Goal: Task Accomplishment & Management: Complete application form

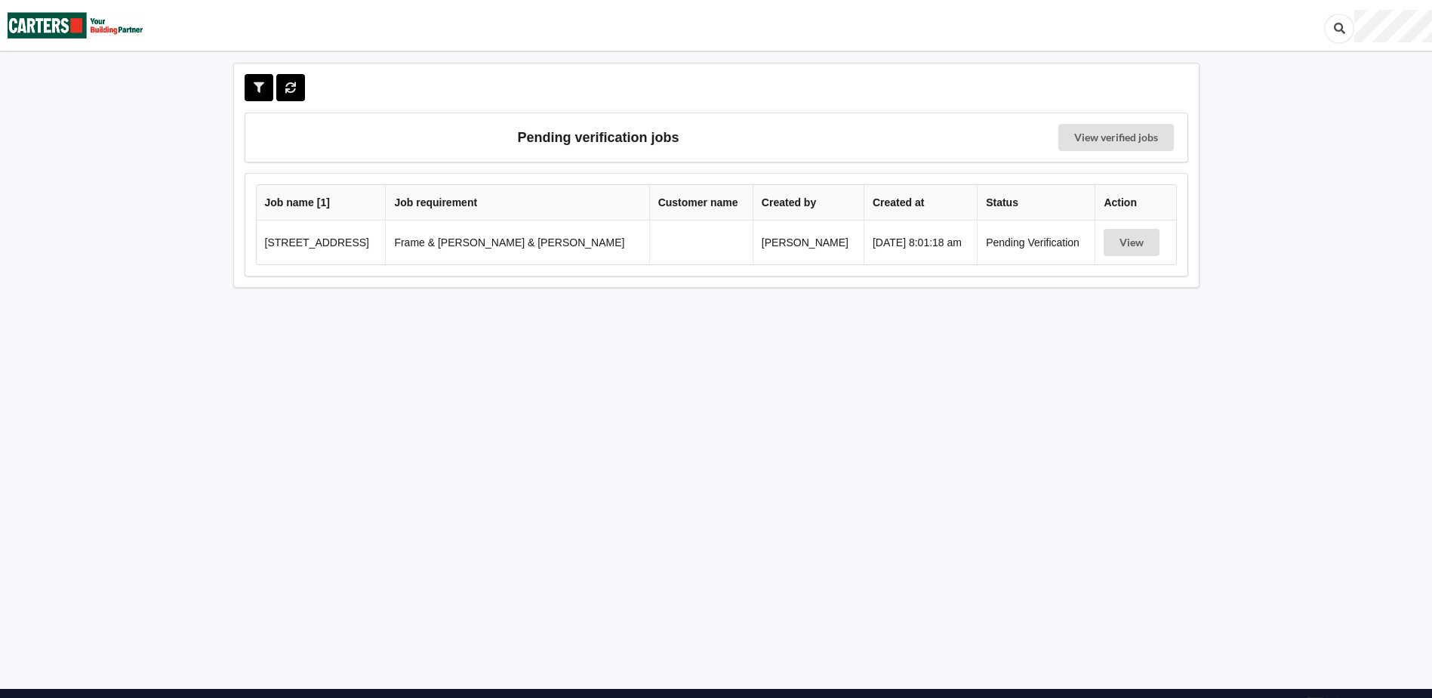
click at [469, 245] on td "Frame & [PERSON_NAME] & [PERSON_NAME]" at bounding box center [516, 242] width 263 height 44
click at [1128, 232] on button "View" at bounding box center [1132, 242] width 56 height 27
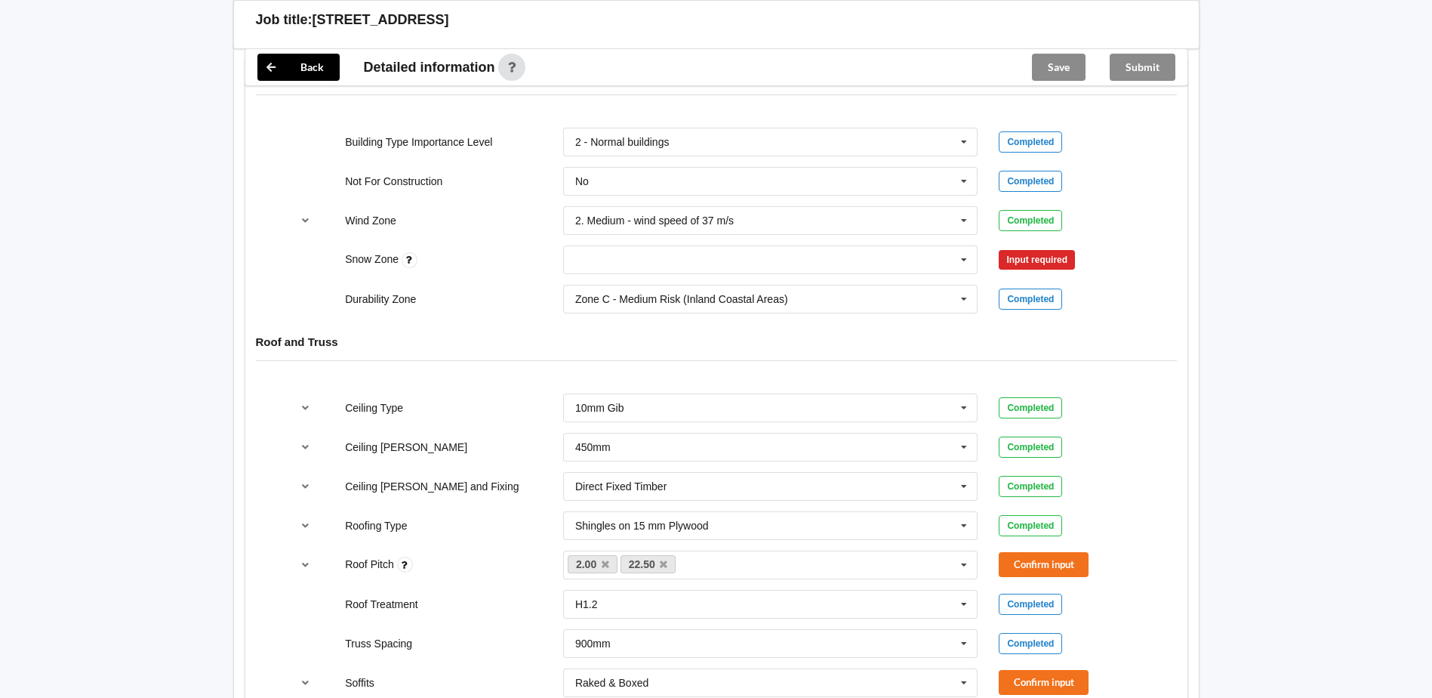
scroll to position [679, 0]
click at [961, 205] on icon at bounding box center [964, 219] width 23 height 28
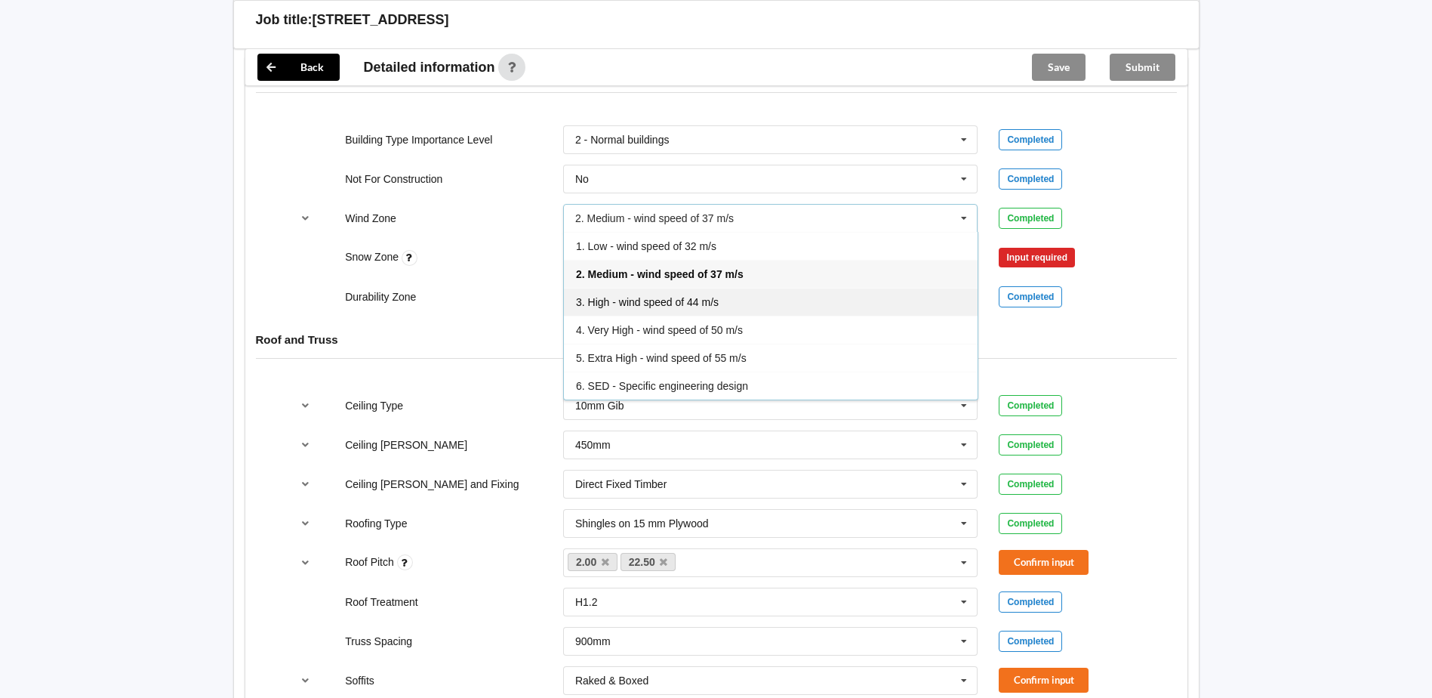
click at [600, 288] on div "3. High - wind speed of 44 m/s" at bounding box center [771, 302] width 414 height 28
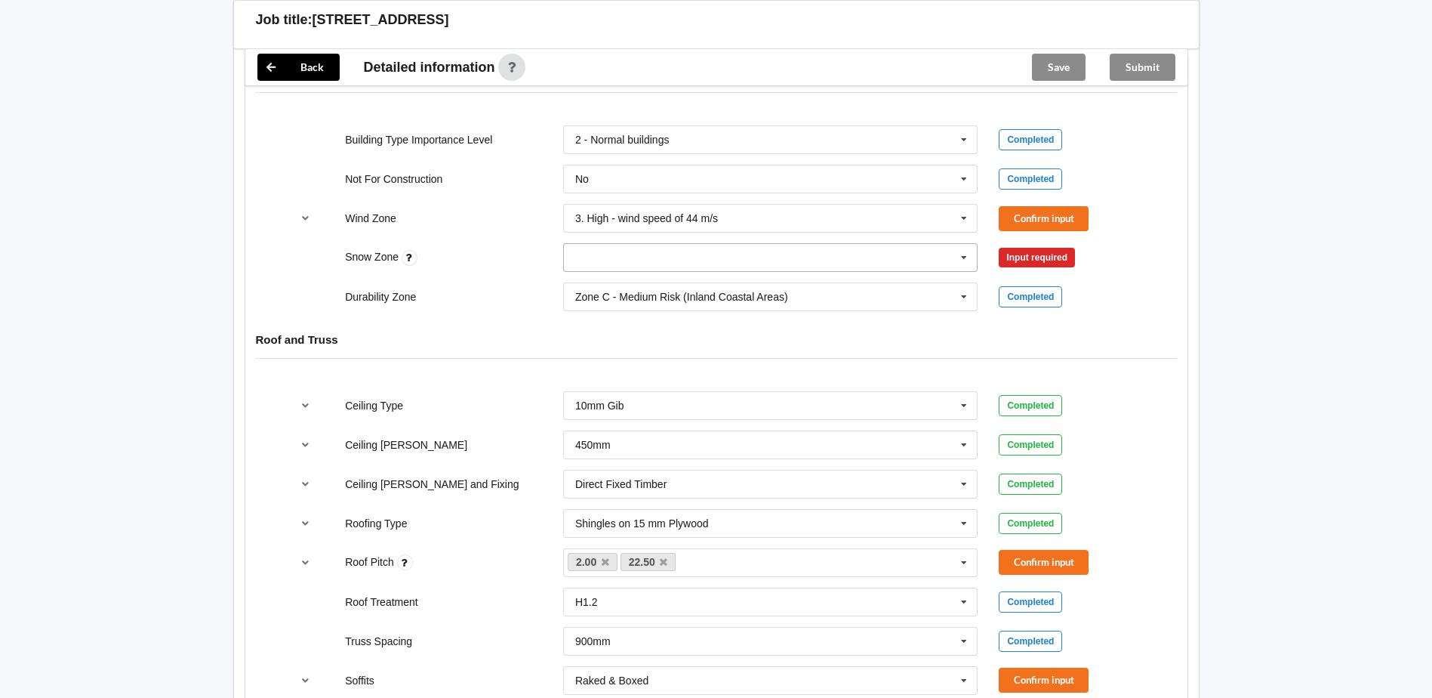
click at [961, 244] on icon at bounding box center [964, 258] width 23 height 28
click at [678, 271] on div "N0" at bounding box center [771, 285] width 414 height 28
click at [1027, 206] on button "Confirm input" at bounding box center [1044, 218] width 90 height 25
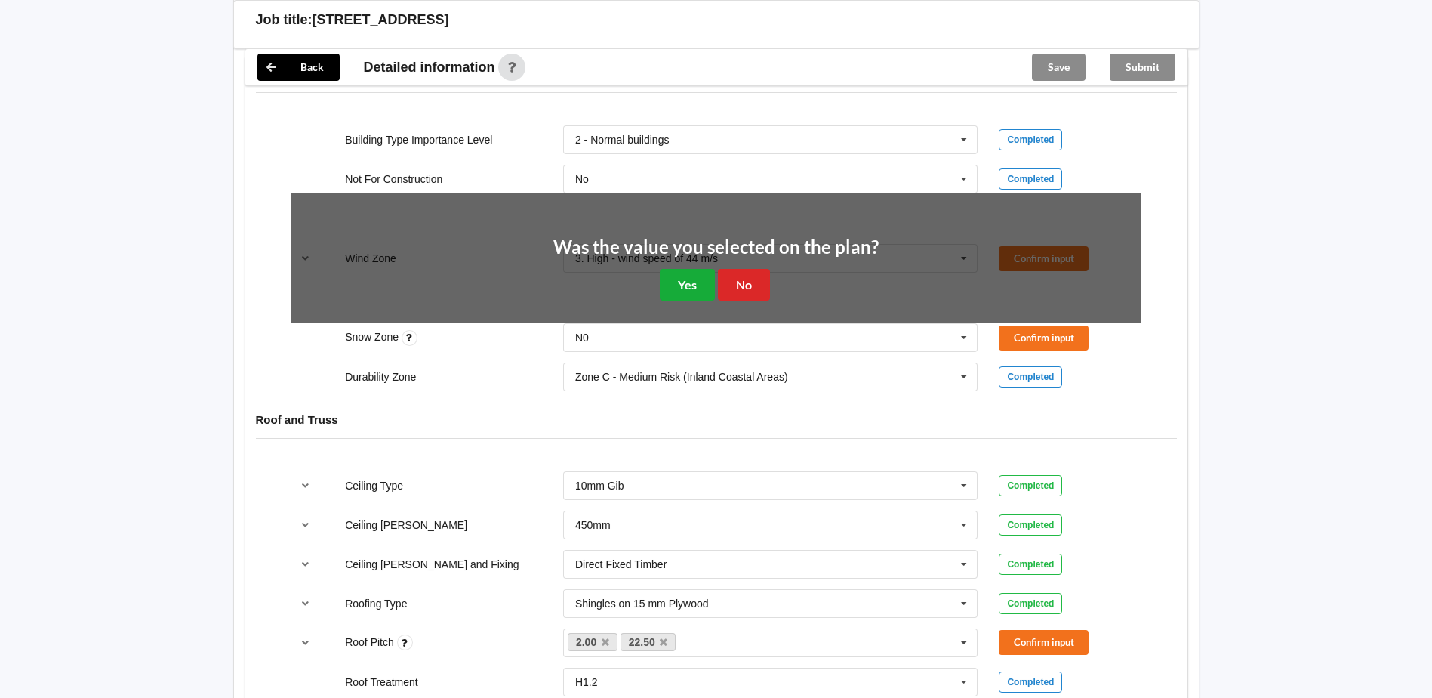
click at [683, 256] on div "Was the value you selected on the plan? Yes No" at bounding box center [715, 269] width 325 height 63
drag, startPoint x: 684, startPoint y: 257, endPoint x: 871, endPoint y: 264, distance: 187.4
click at [685, 269] on button "Yes" at bounding box center [687, 284] width 55 height 31
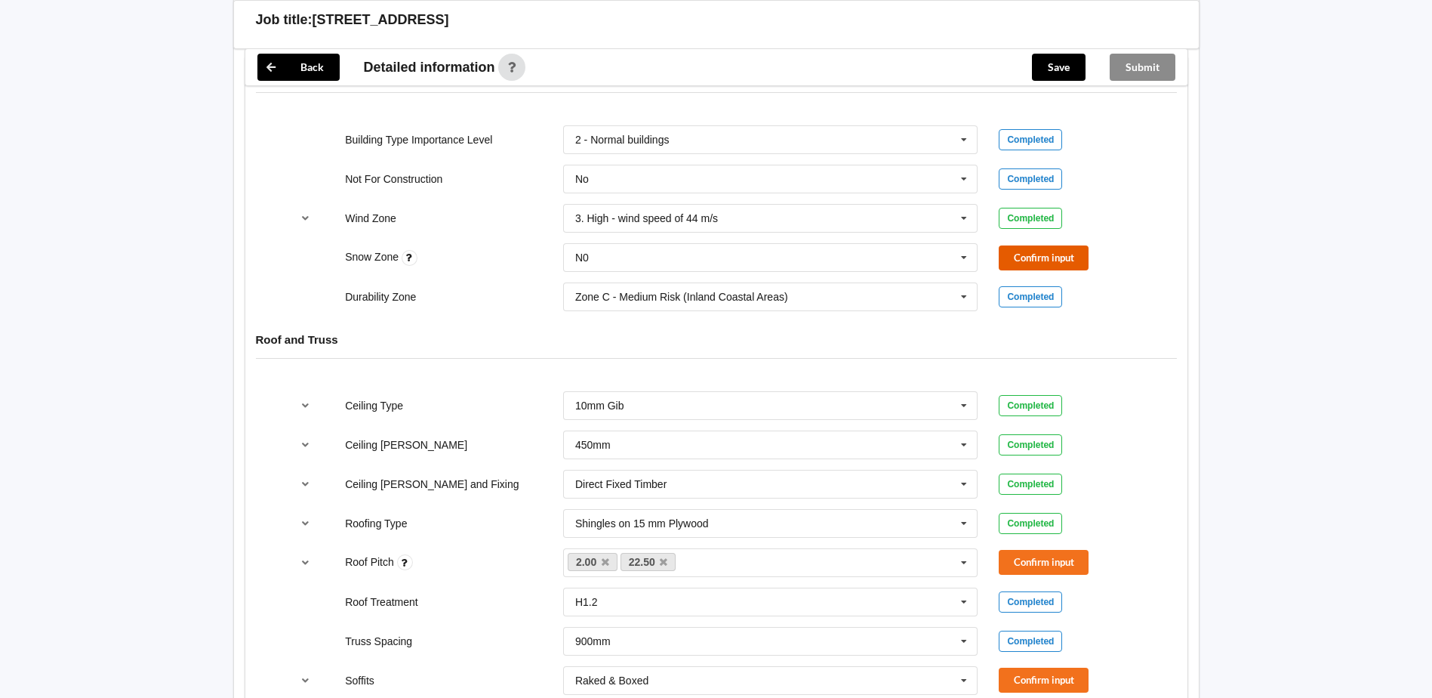
click at [1037, 245] on button "Confirm input" at bounding box center [1044, 257] width 90 height 25
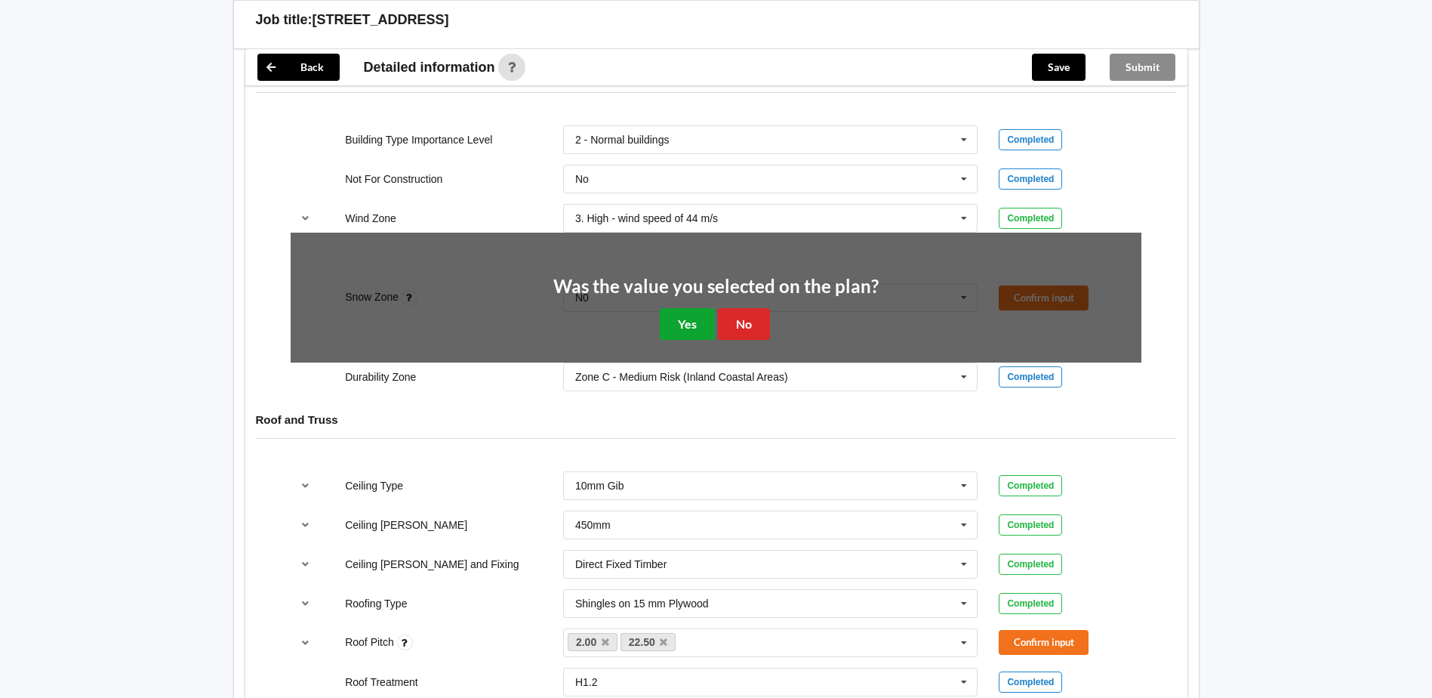
click at [680, 310] on button "Yes" at bounding box center [687, 323] width 55 height 31
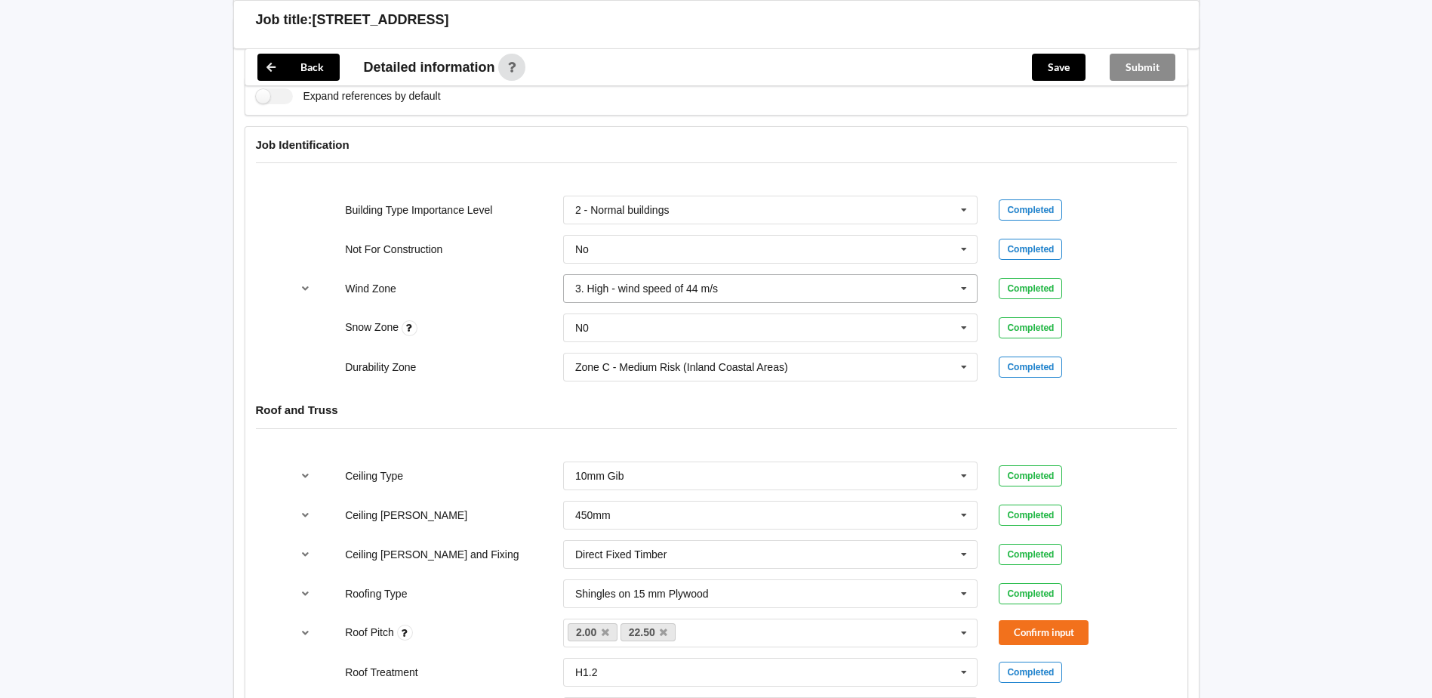
scroll to position [604, 0]
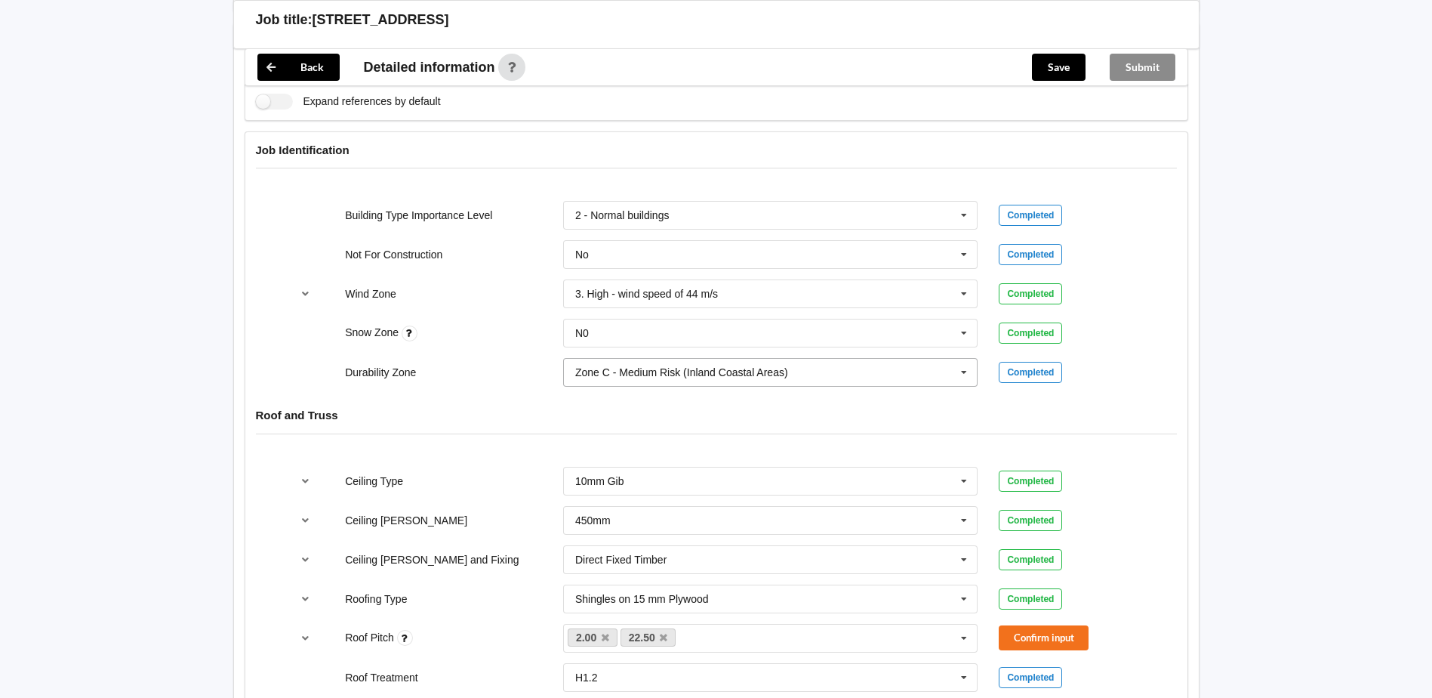
click at [967, 359] on icon at bounding box center [964, 373] width 23 height 28
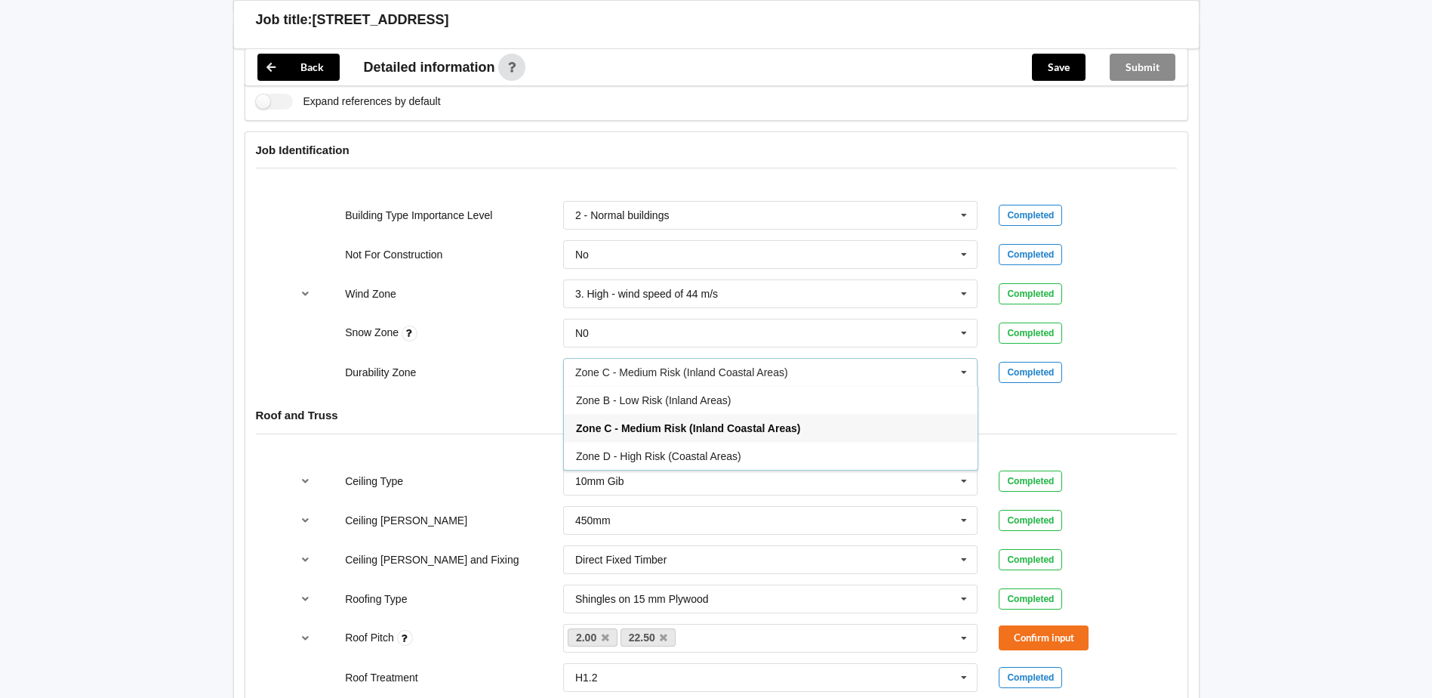
click at [1034, 397] on div "Roof and Truss" at bounding box center [716, 426] width 942 height 58
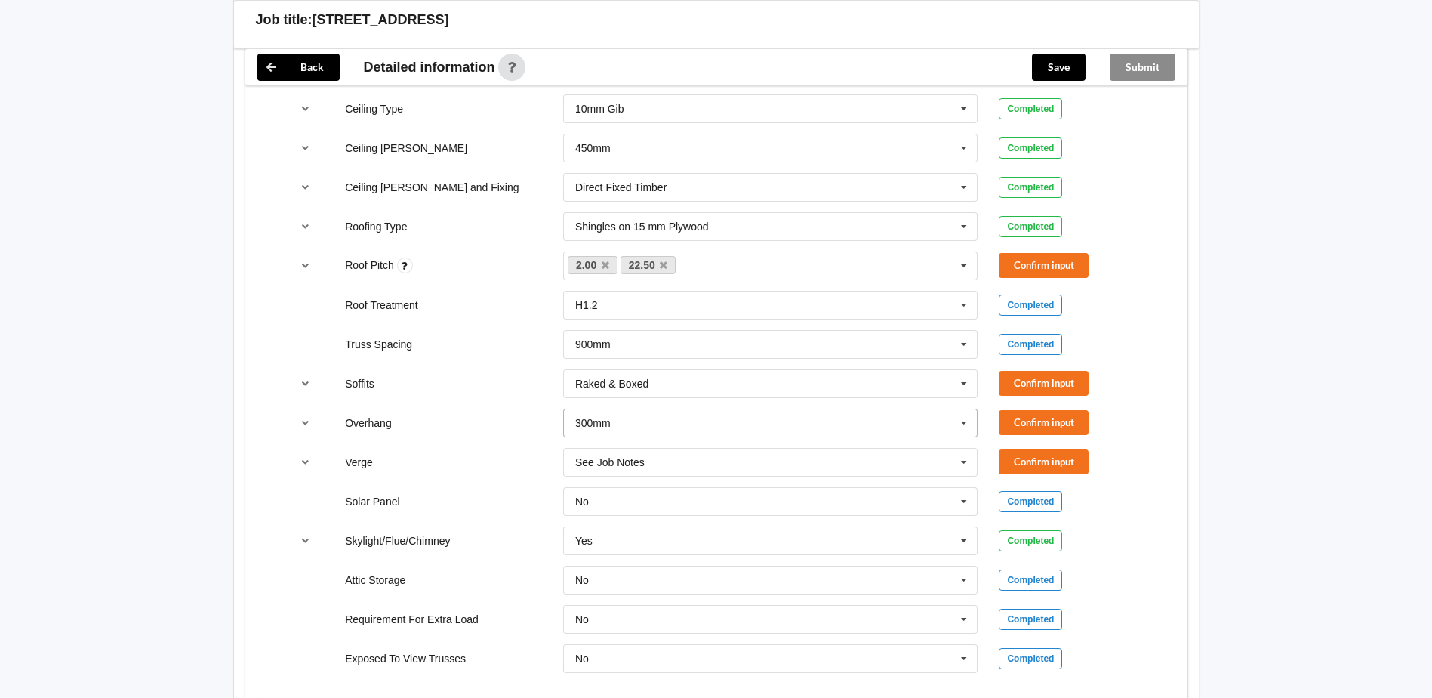
scroll to position [981, 0]
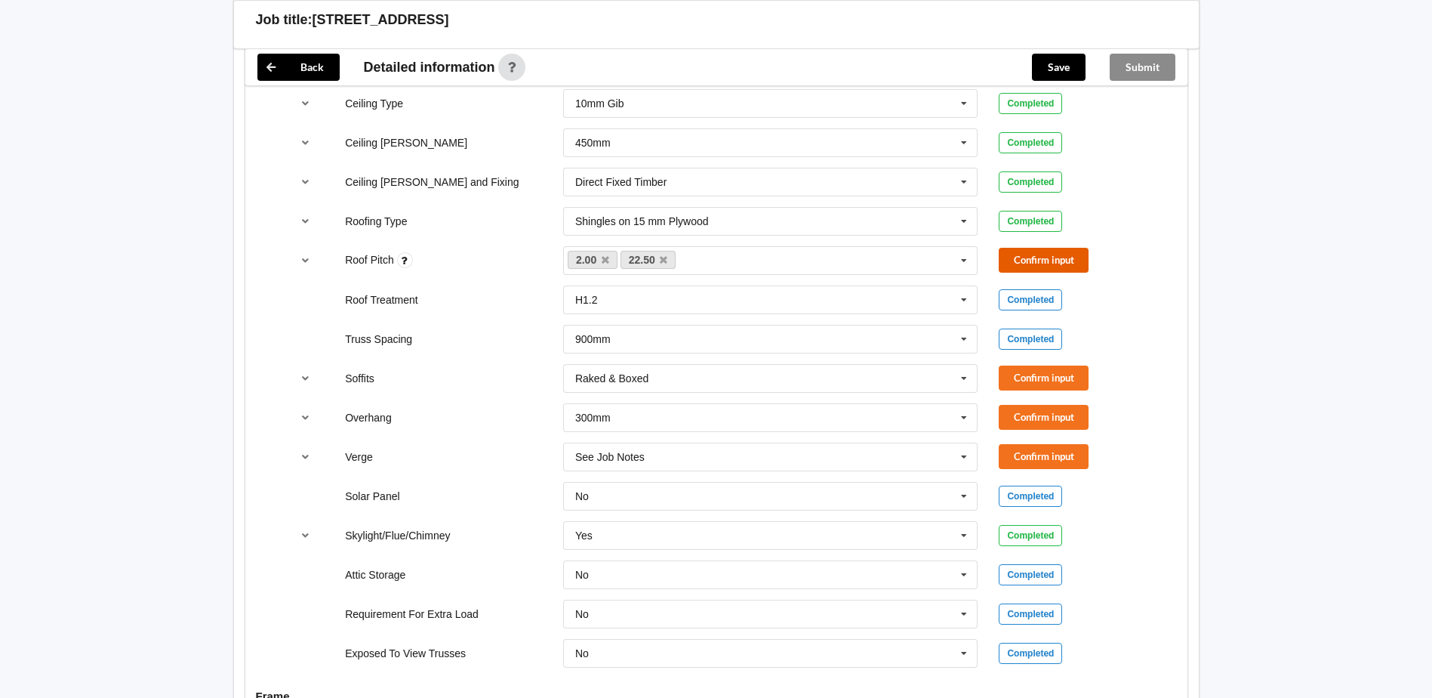
click at [1013, 248] on button "Confirm input" at bounding box center [1044, 260] width 90 height 25
click at [1027, 372] on button "Confirm input" at bounding box center [1044, 377] width 90 height 25
click at [1023, 405] on button "Confirm input" at bounding box center [1044, 417] width 90 height 25
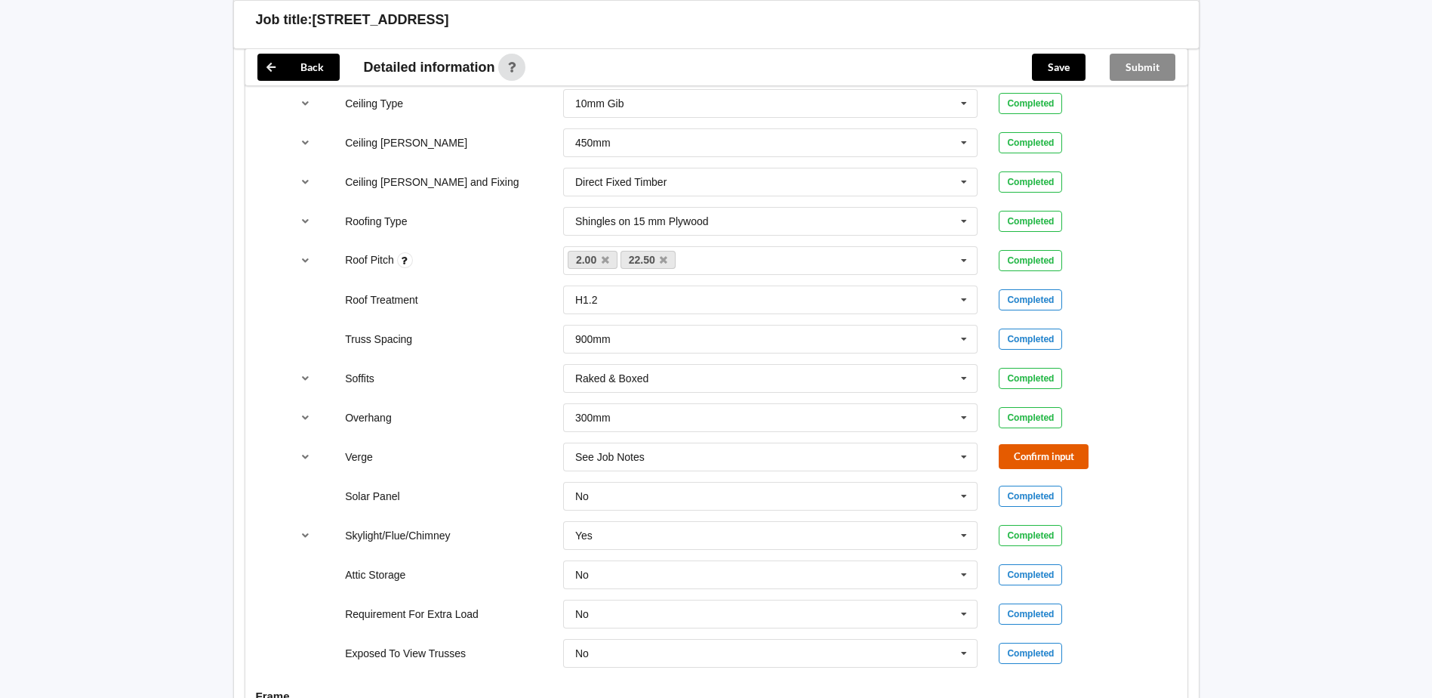
click at [1029, 444] on button "Confirm input" at bounding box center [1044, 456] width 90 height 25
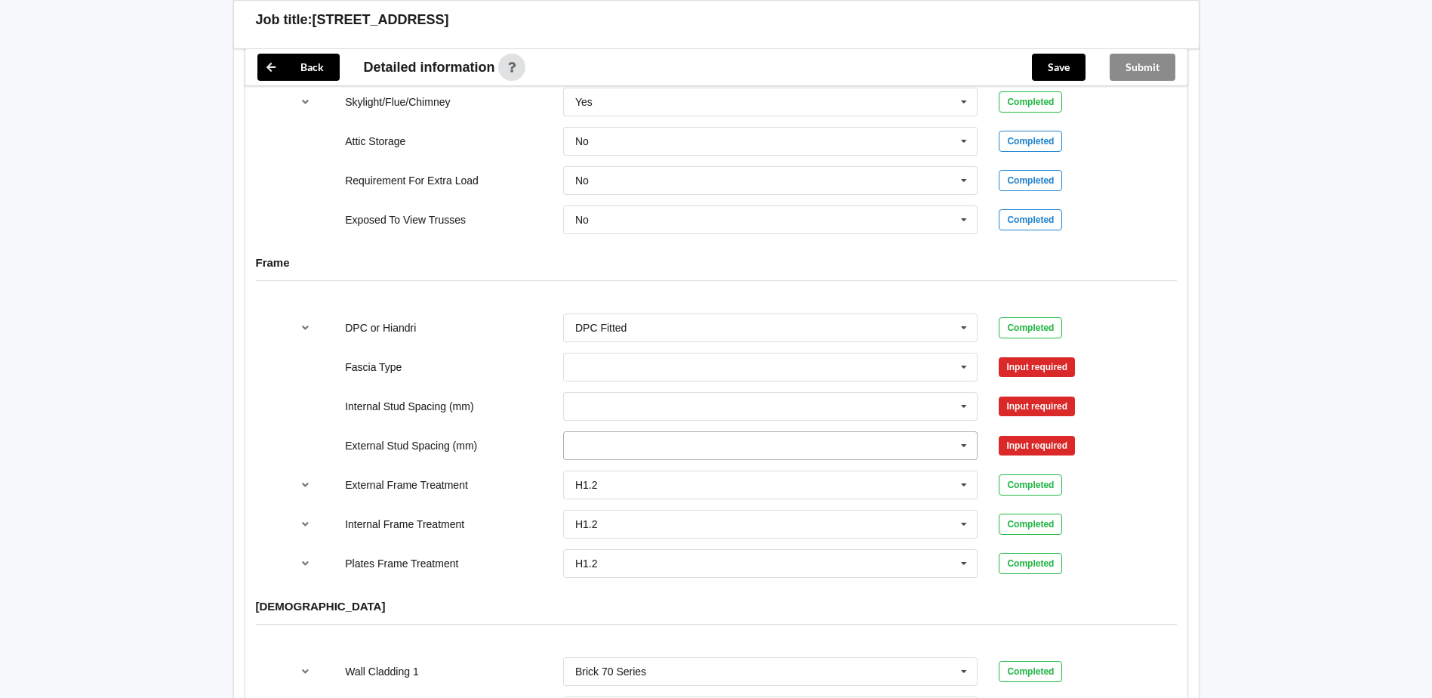
scroll to position [1434, 0]
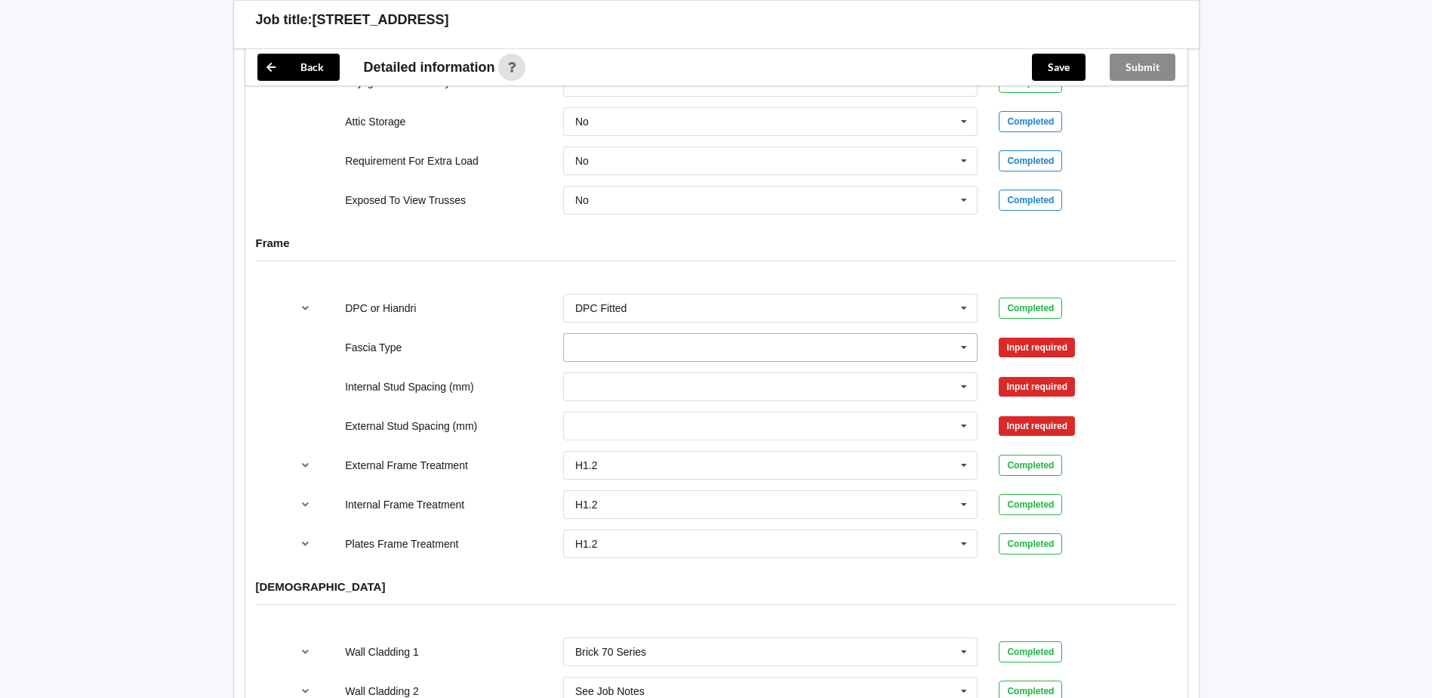
click at [967, 334] on icon at bounding box center [964, 348] width 23 height 28
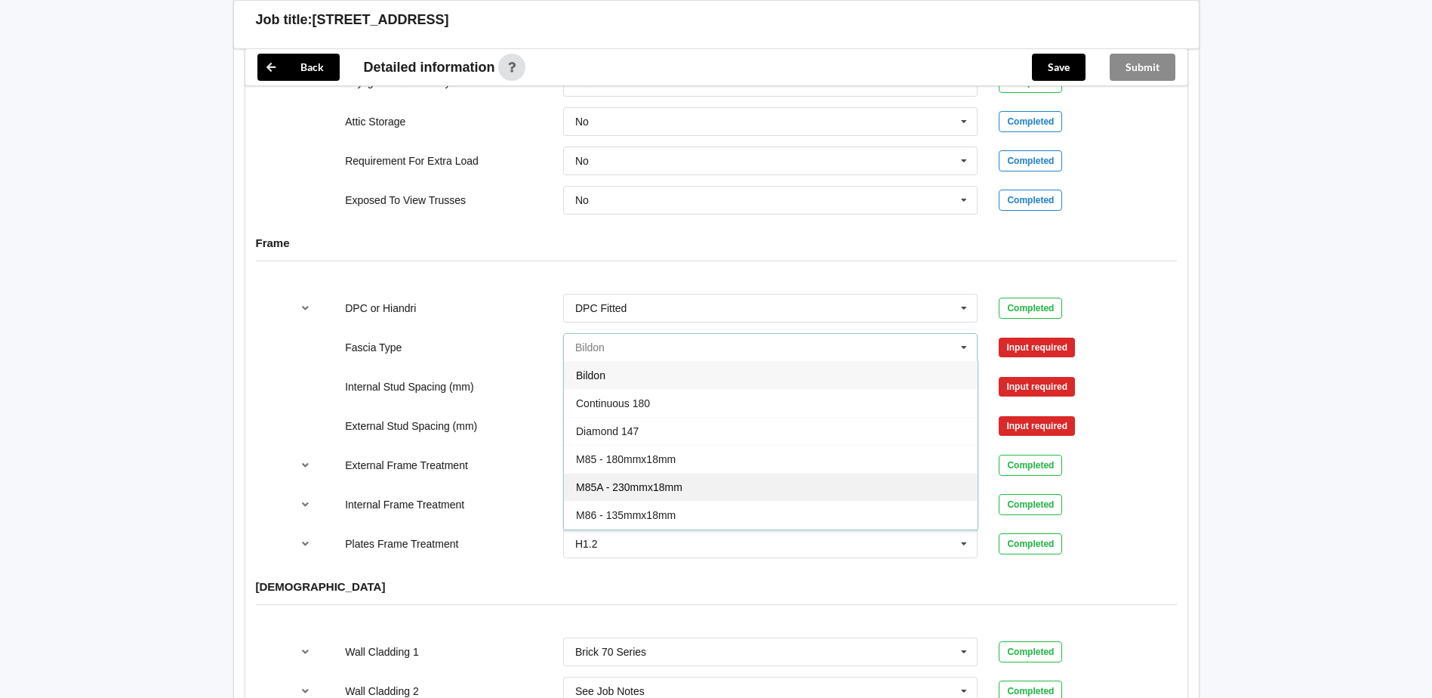
scroll to position [75, 0]
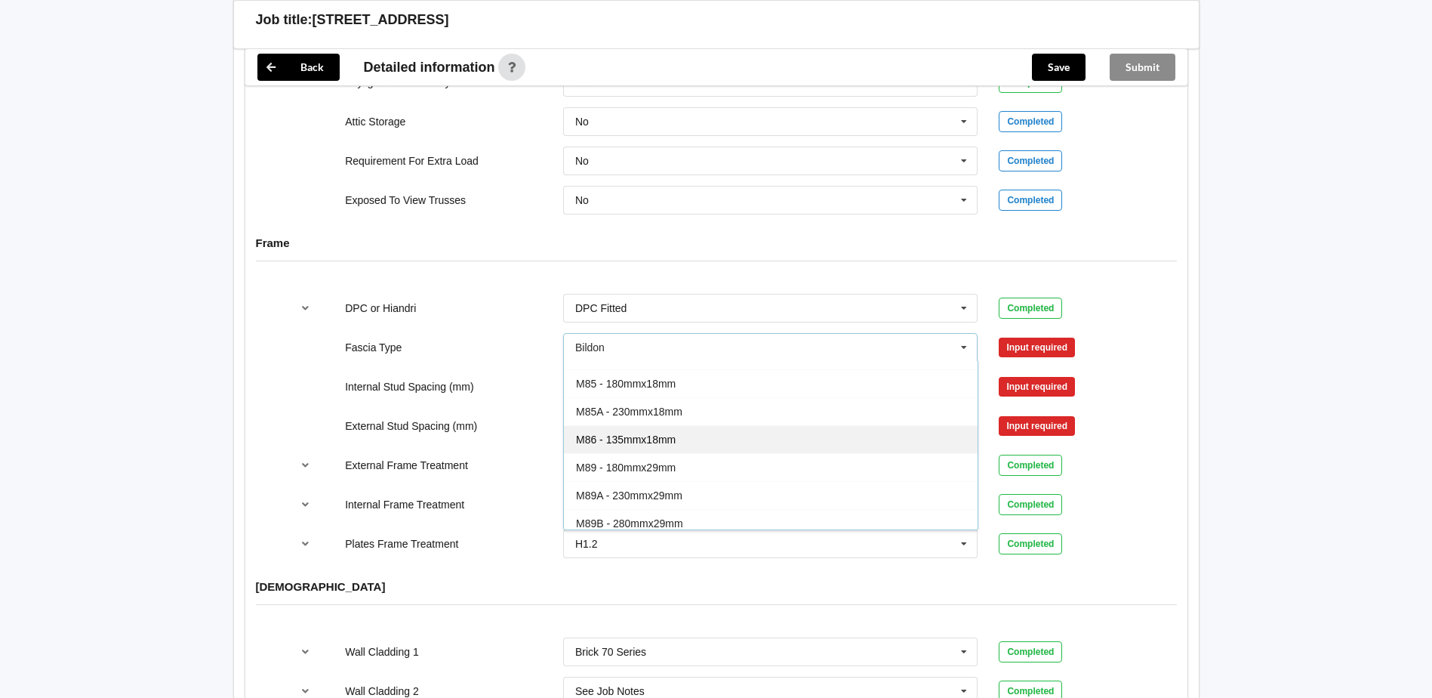
click at [670, 433] on span "M86 - 135mmx18mm" at bounding box center [626, 439] width 100 height 12
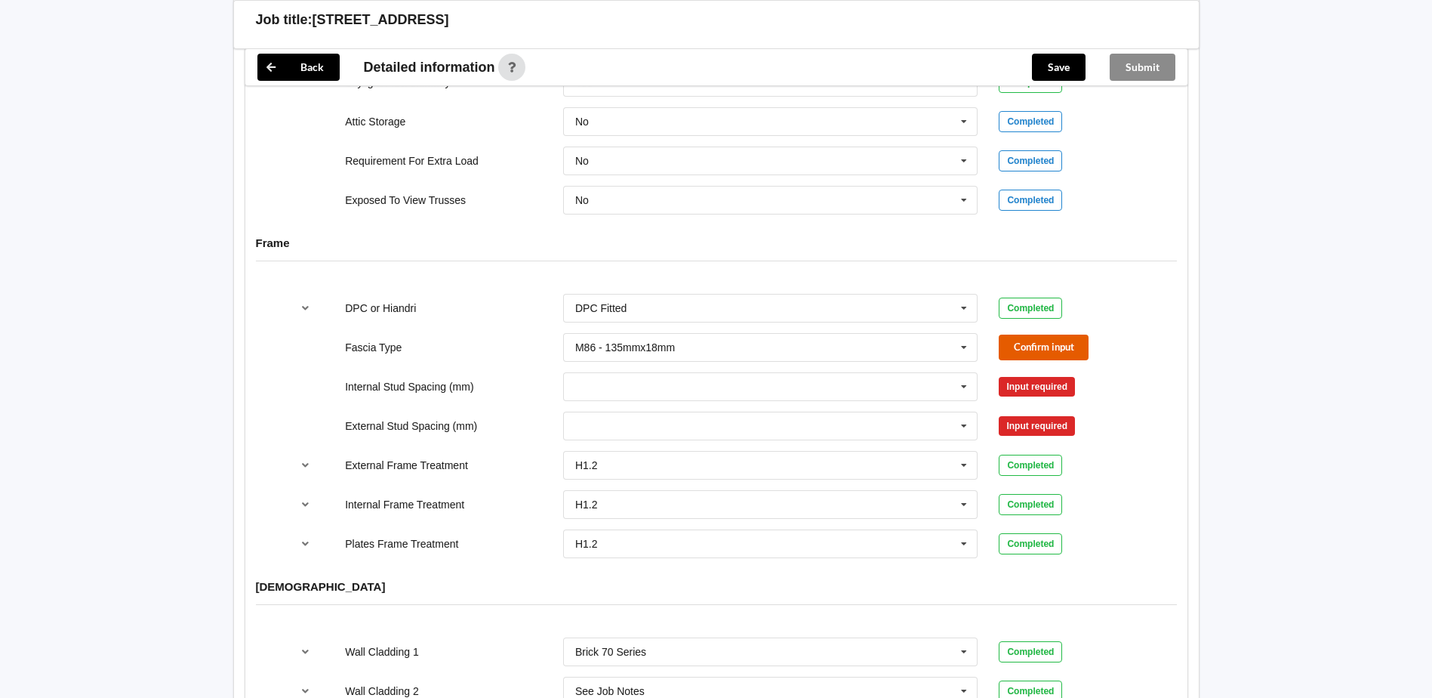
click at [1023, 334] on button "Confirm input" at bounding box center [1044, 346] width 90 height 25
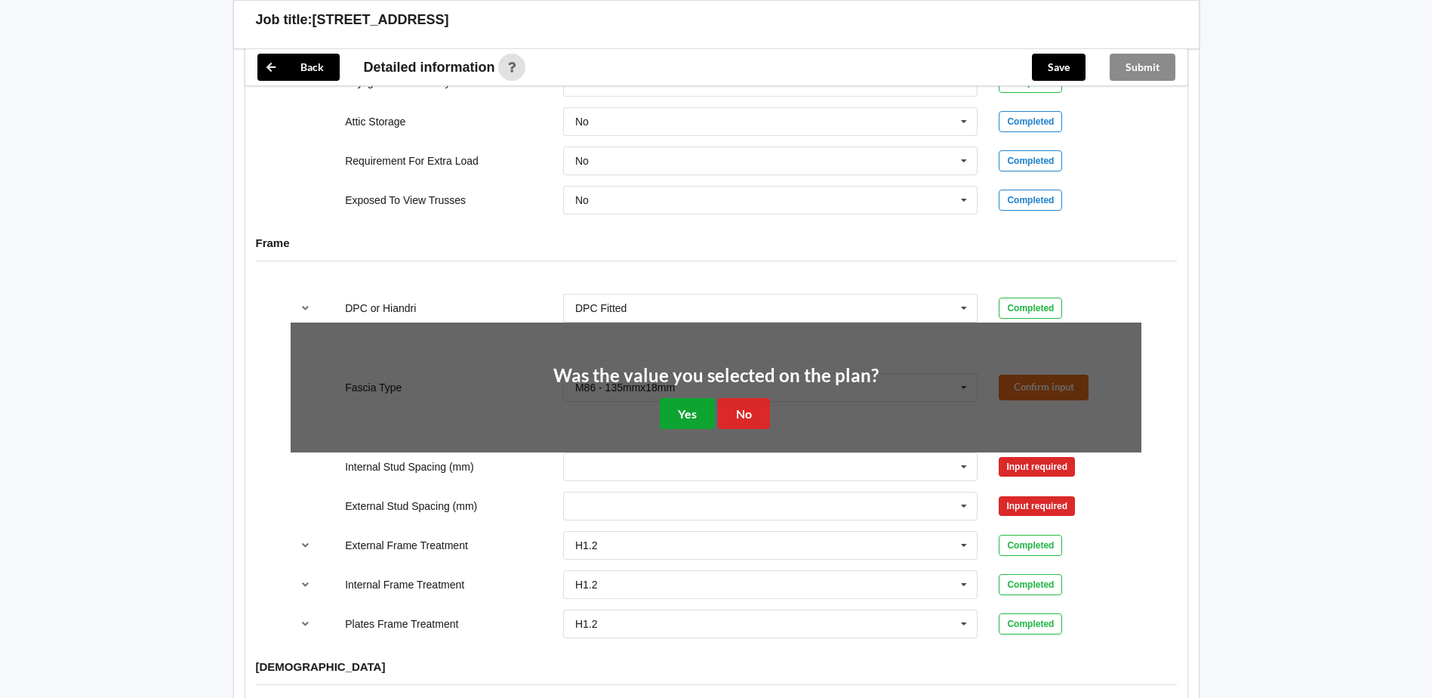
click at [710, 398] on button "Yes" at bounding box center [687, 413] width 55 height 31
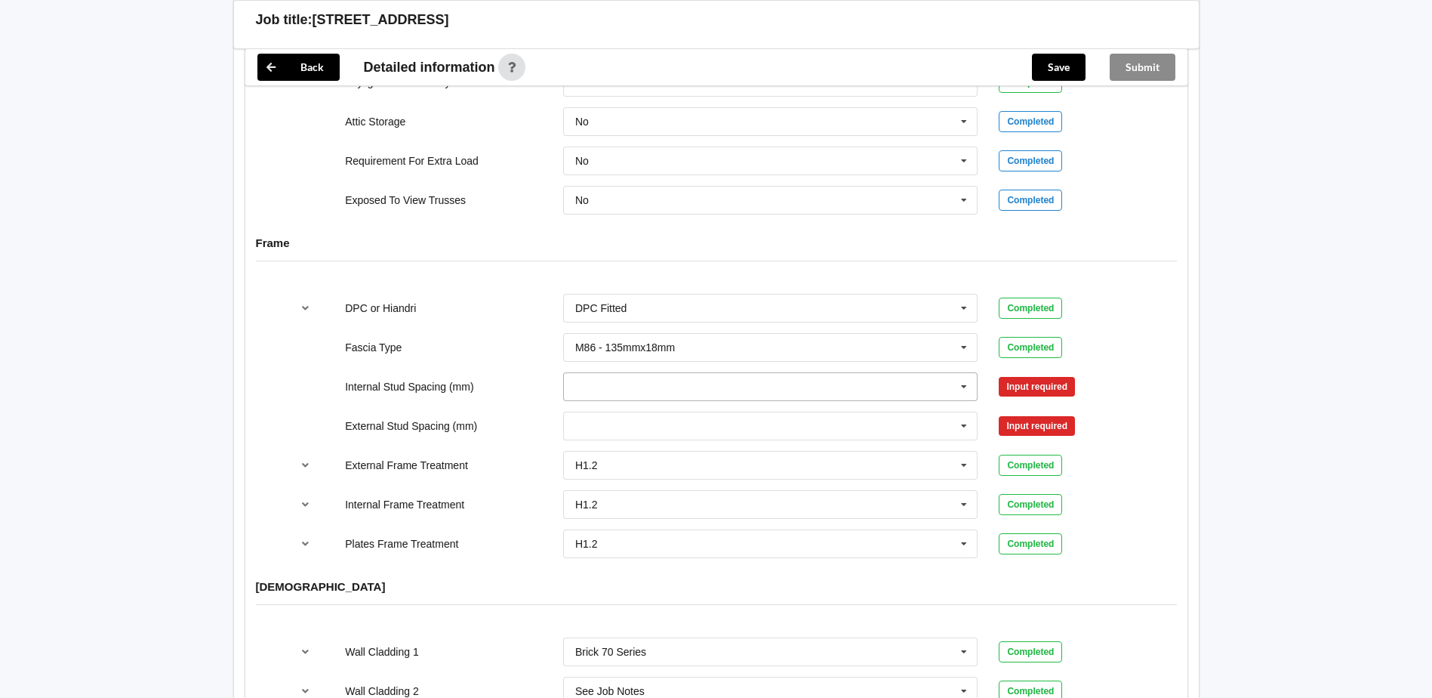
click at [968, 373] on icon at bounding box center [964, 387] width 23 height 28
click at [633, 512] on div "600" at bounding box center [771, 526] width 414 height 28
click at [1017, 374] on button "Confirm input" at bounding box center [1044, 386] width 90 height 25
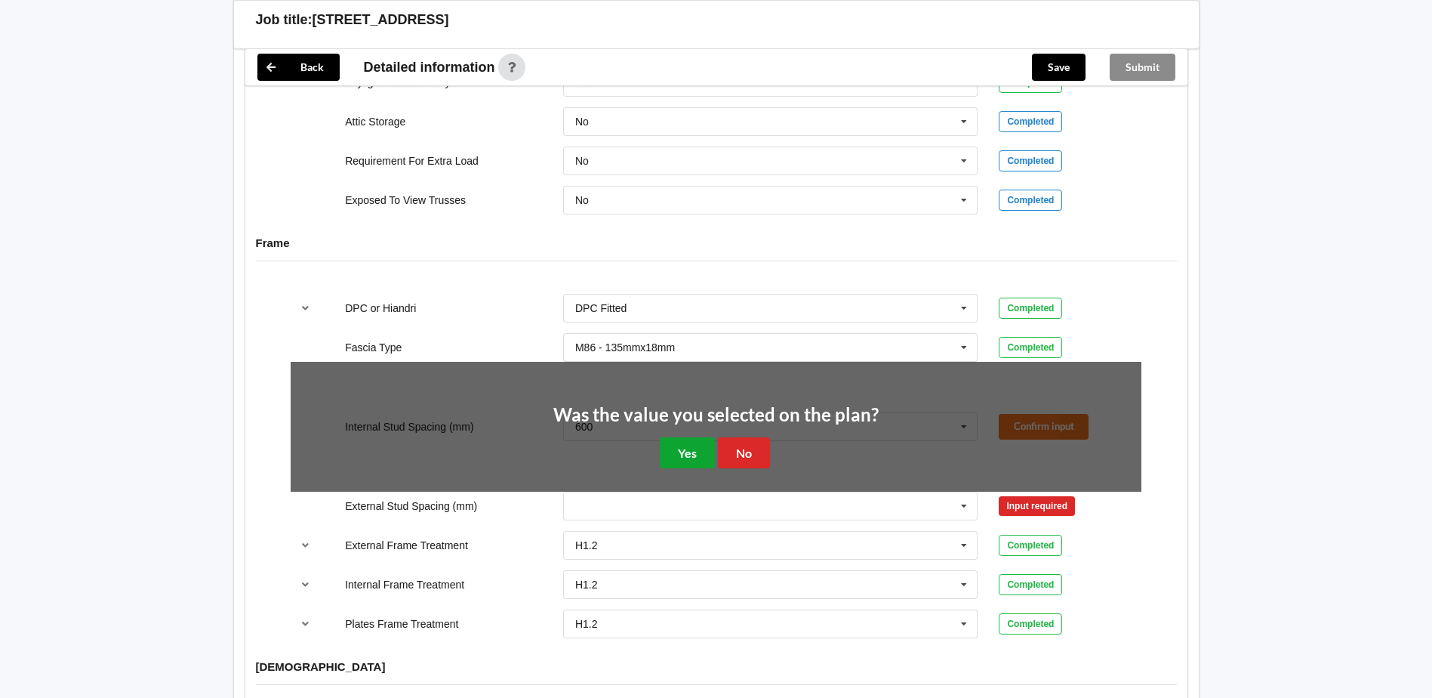
click at [697, 437] on button "Yes" at bounding box center [687, 452] width 55 height 31
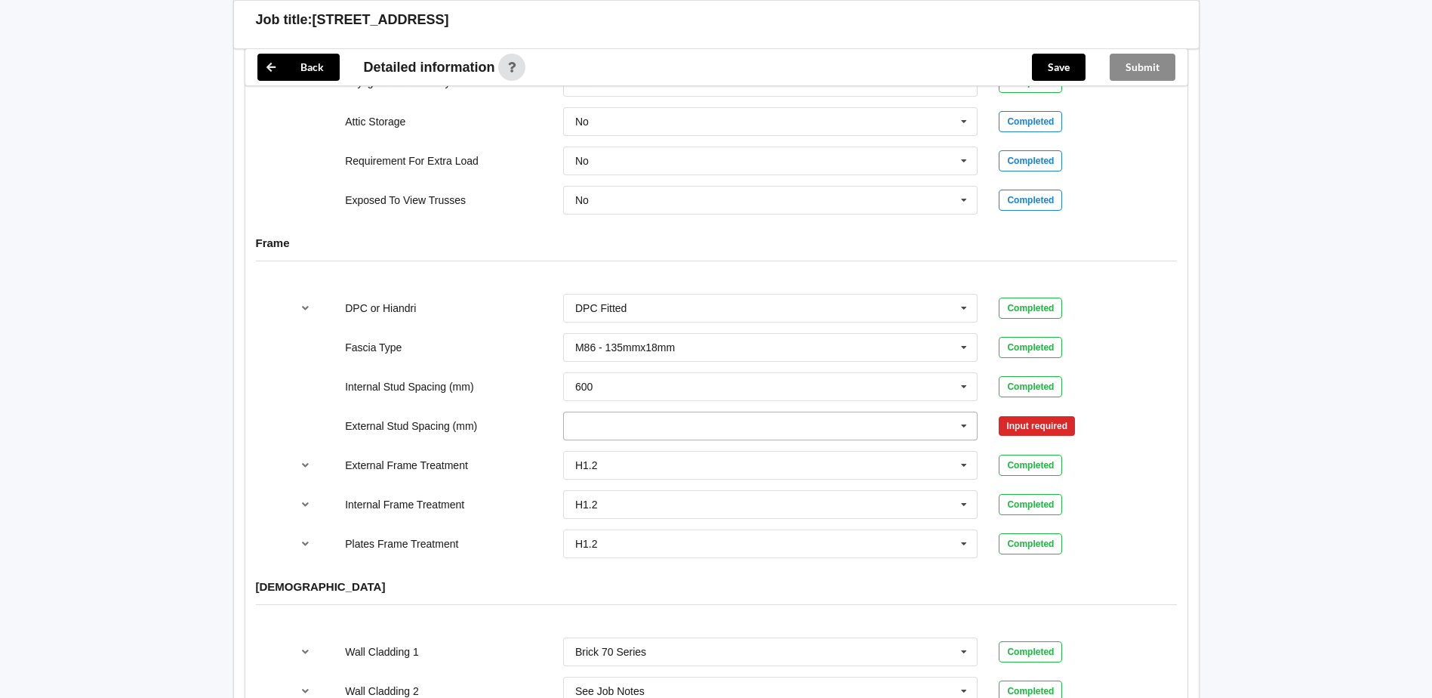
click at [954, 413] on icon at bounding box center [964, 426] width 23 height 28
click at [667, 532] on span "Multiple Values – See As Per Plan" at bounding box center [655, 538] width 159 height 12
click at [1023, 413] on button "Confirm input" at bounding box center [1044, 425] width 90 height 25
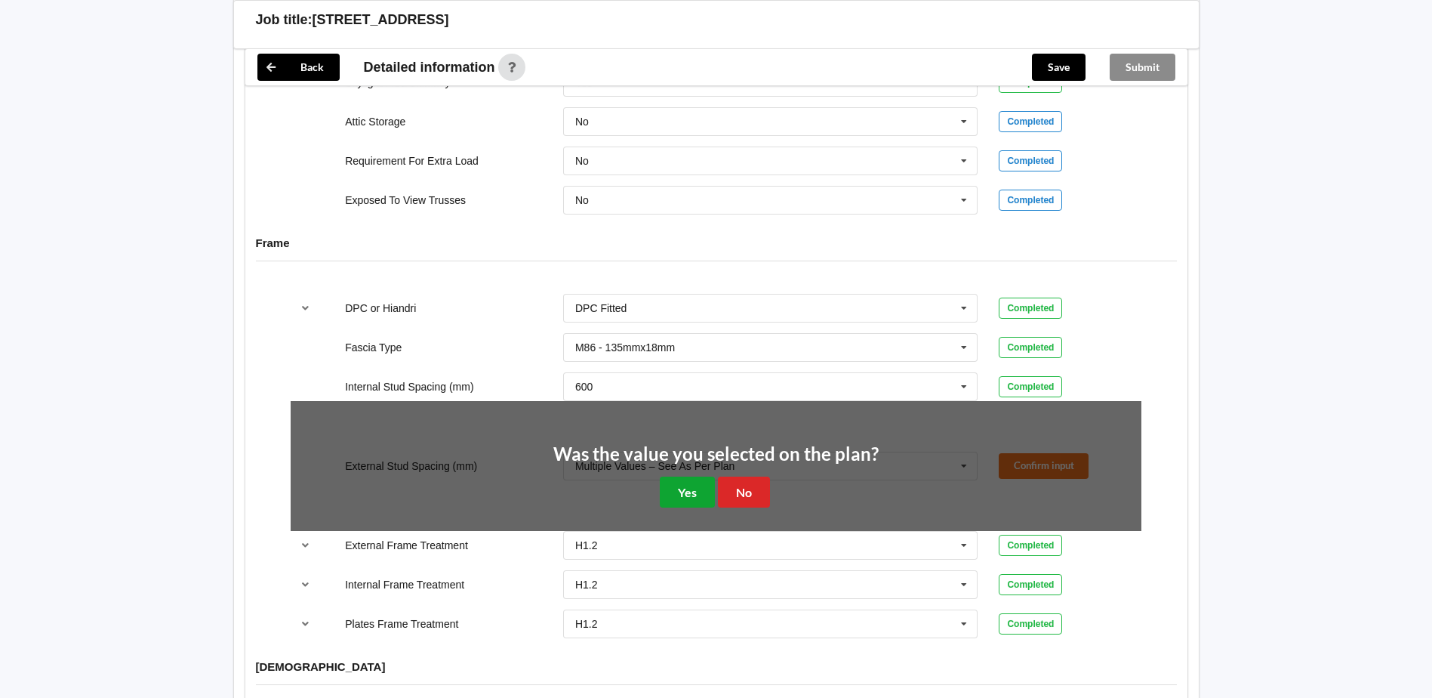
click at [694, 479] on button "Yes" at bounding box center [687, 491] width 55 height 31
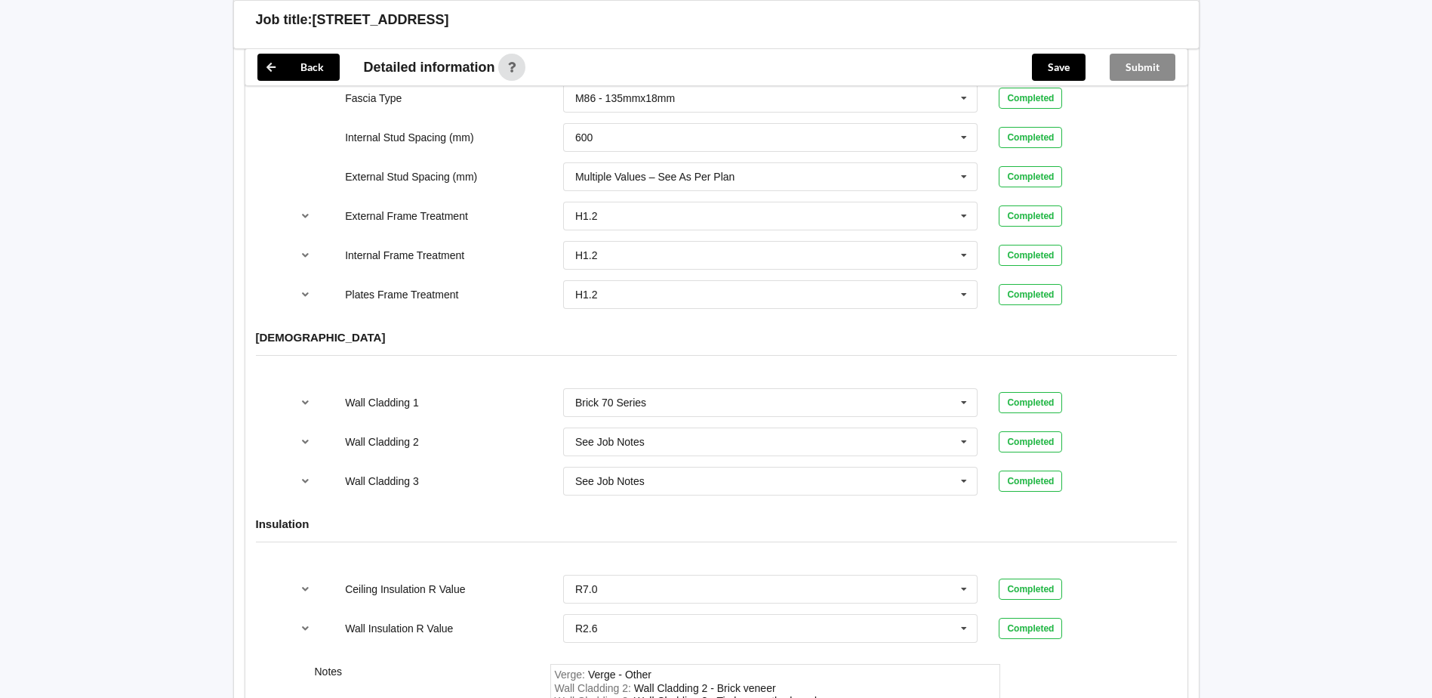
scroll to position [1736, 0]
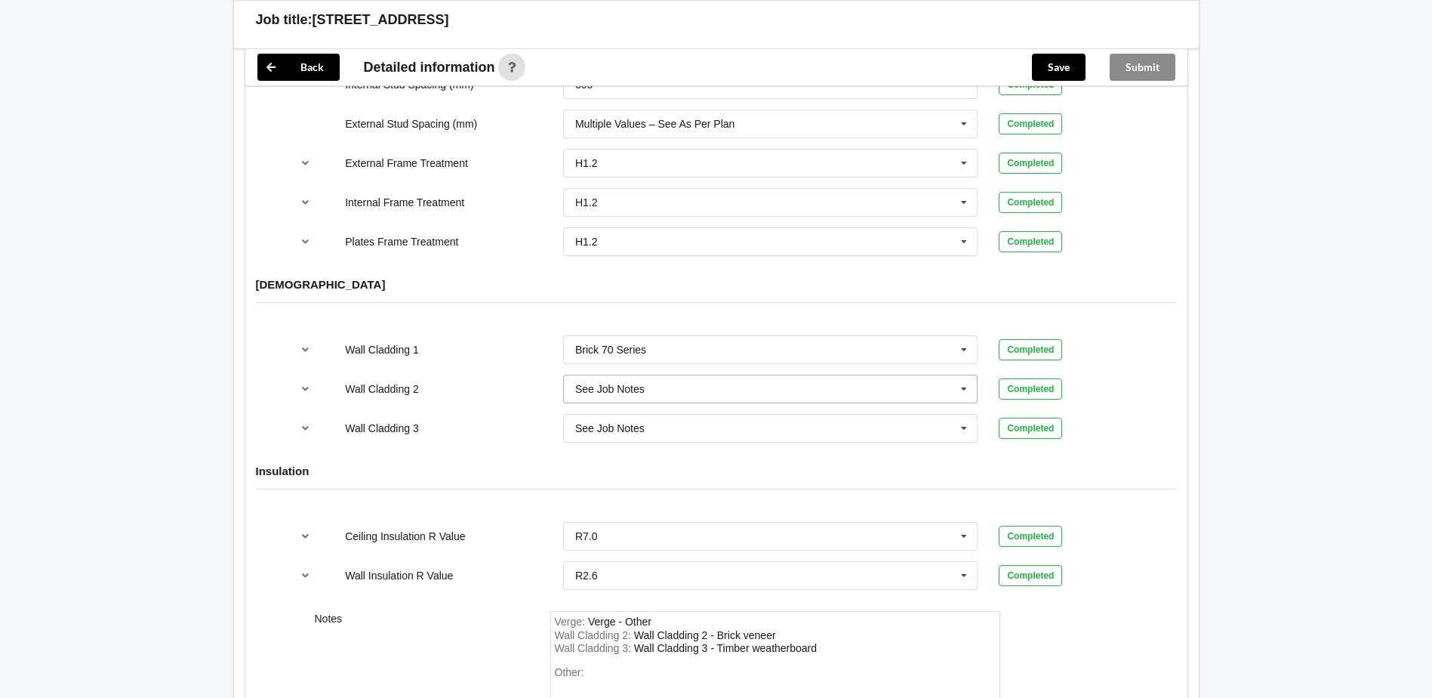
click at [971, 375] on icon at bounding box center [964, 389] width 23 height 28
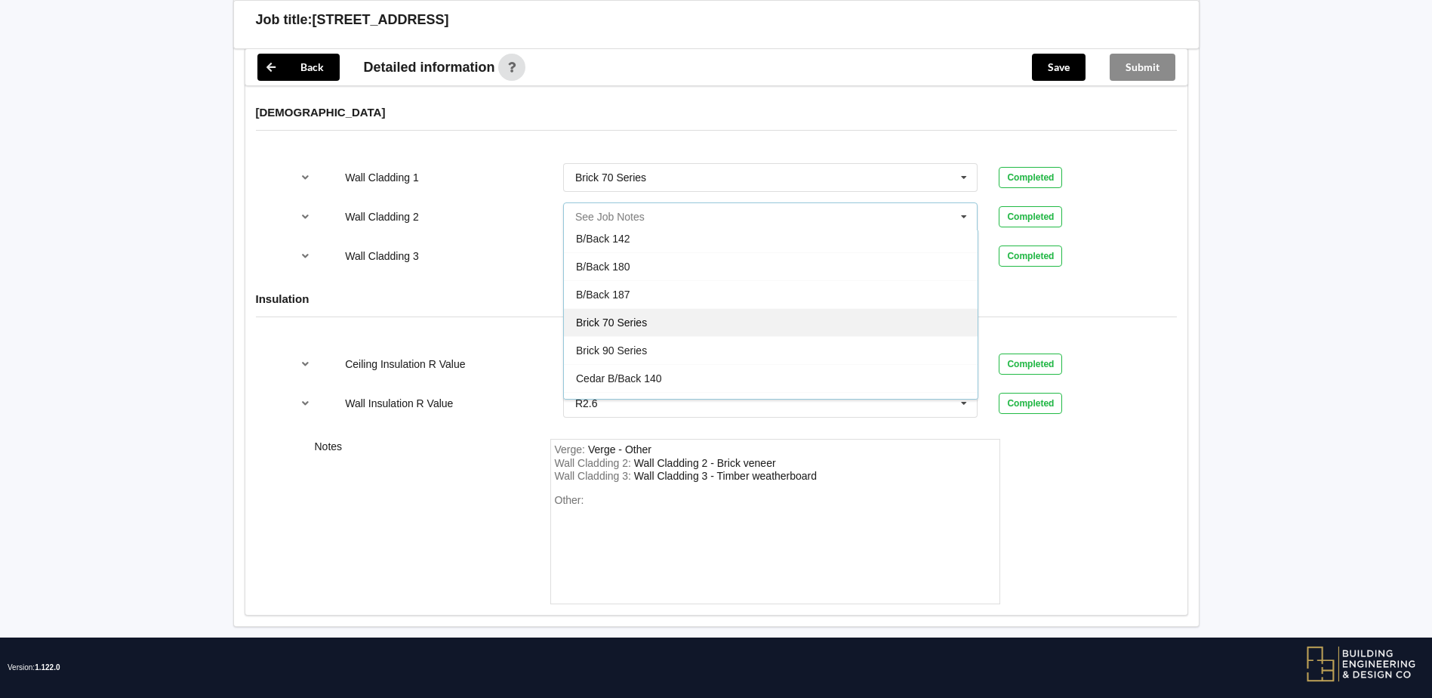
scroll to position [91, 0]
click at [627, 279] on div "B/Back 187" at bounding box center [771, 293] width 414 height 28
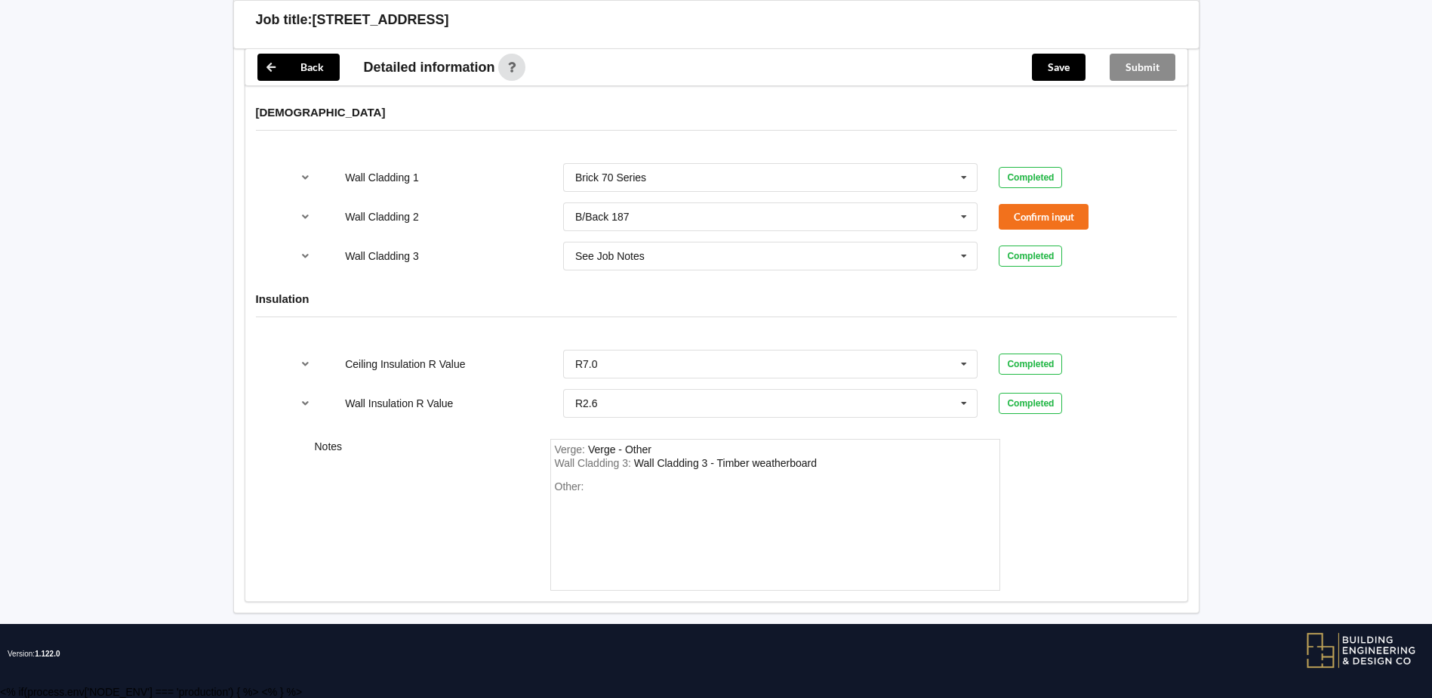
scroll to position [1895, 0]
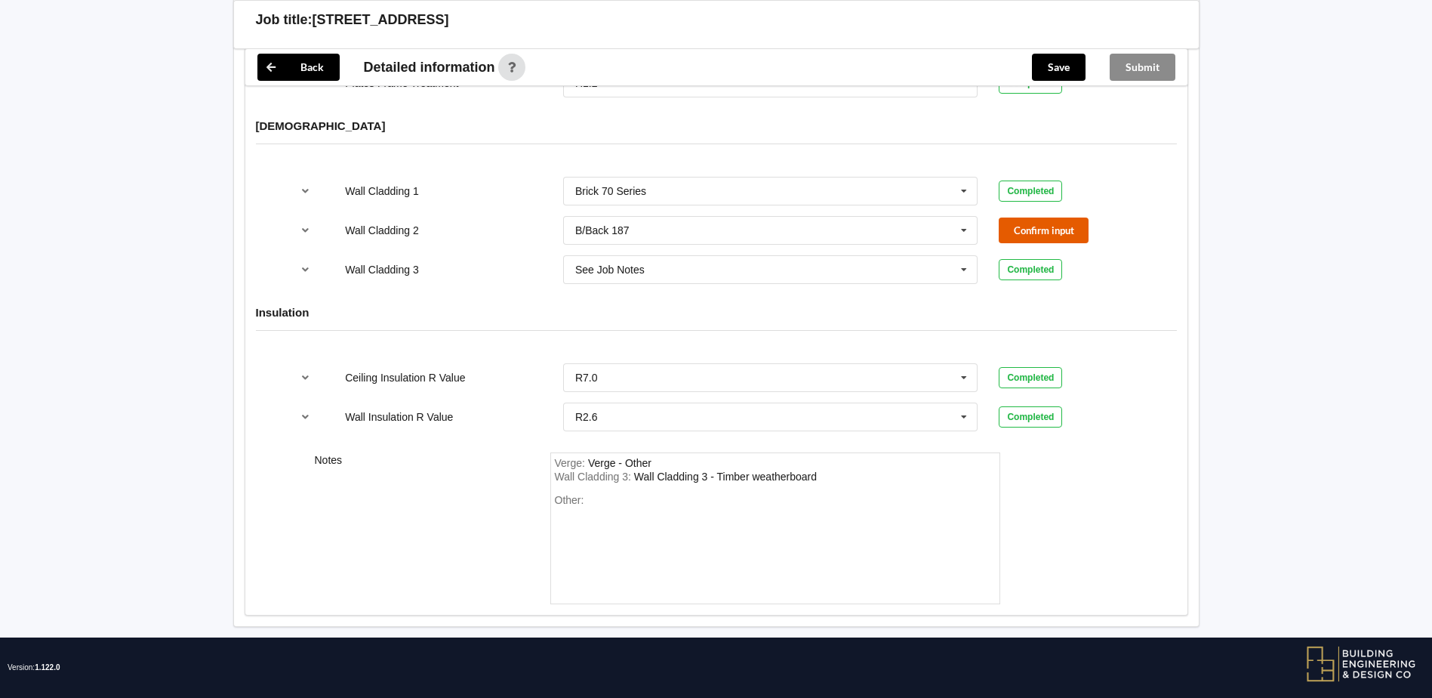
click at [1015, 217] on button "Confirm input" at bounding box center [1044, 229] width 90 height 25
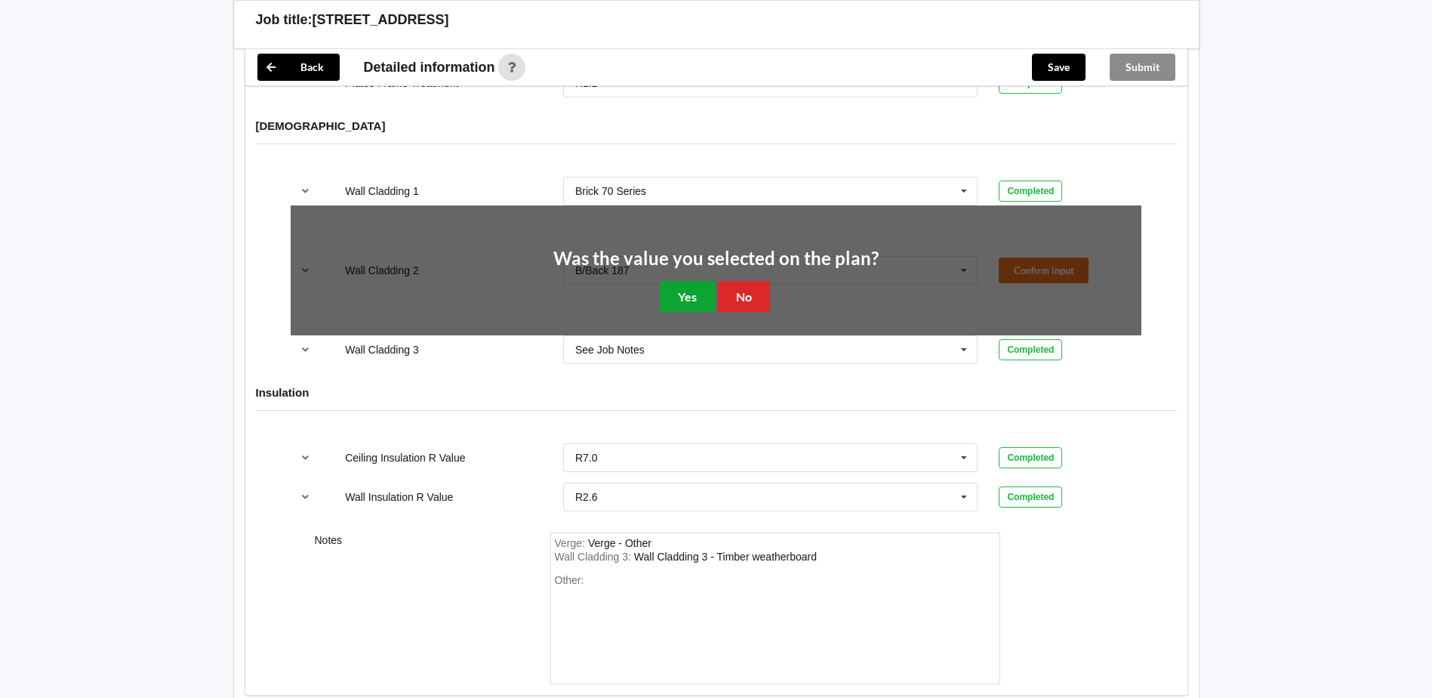
click at [691, 286] on button "Yes" at bounding box center [687, 296] width 55 height 31
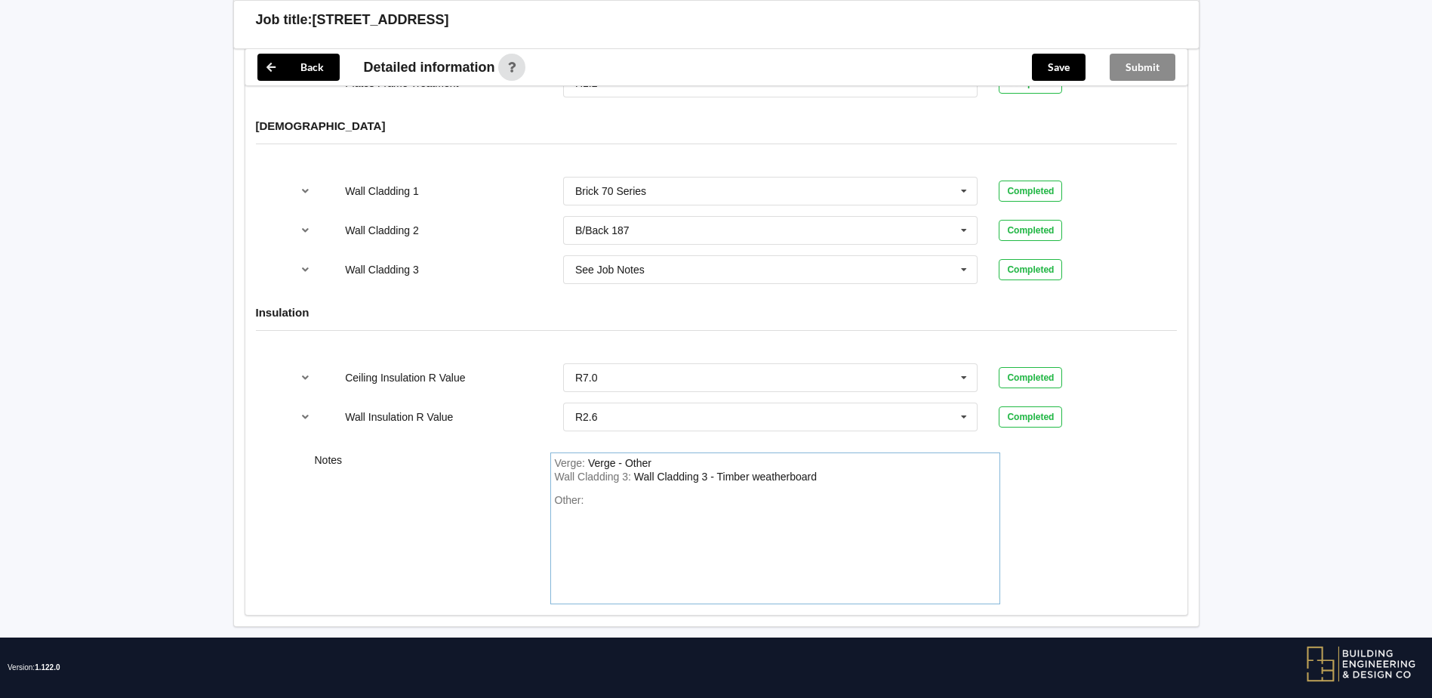
click at [626, 498] on div "Other:" at bounding box center [775, 547] width 441 height 106
click at [572, 512] on div "Other:" at bounding box center [775, 547] width 441 height 106
click at [605, 498] on div "Other:" at bounding box center [775, 547] width 441 height 106
click at [750, 520] on div "Stud Setout brick -studs @ 400ctrs & Nogs @ 800ctrs Timber weatherboard studs @…" at bounding box center [692, 526] width 274 height 39
click at [693, 541] on div "Other: Stud Setout brick -studs @ 400ctrs & Nogs @ 800ctrs Timber weatherboard …" at bounding box center [775, 547] width 441 height 106
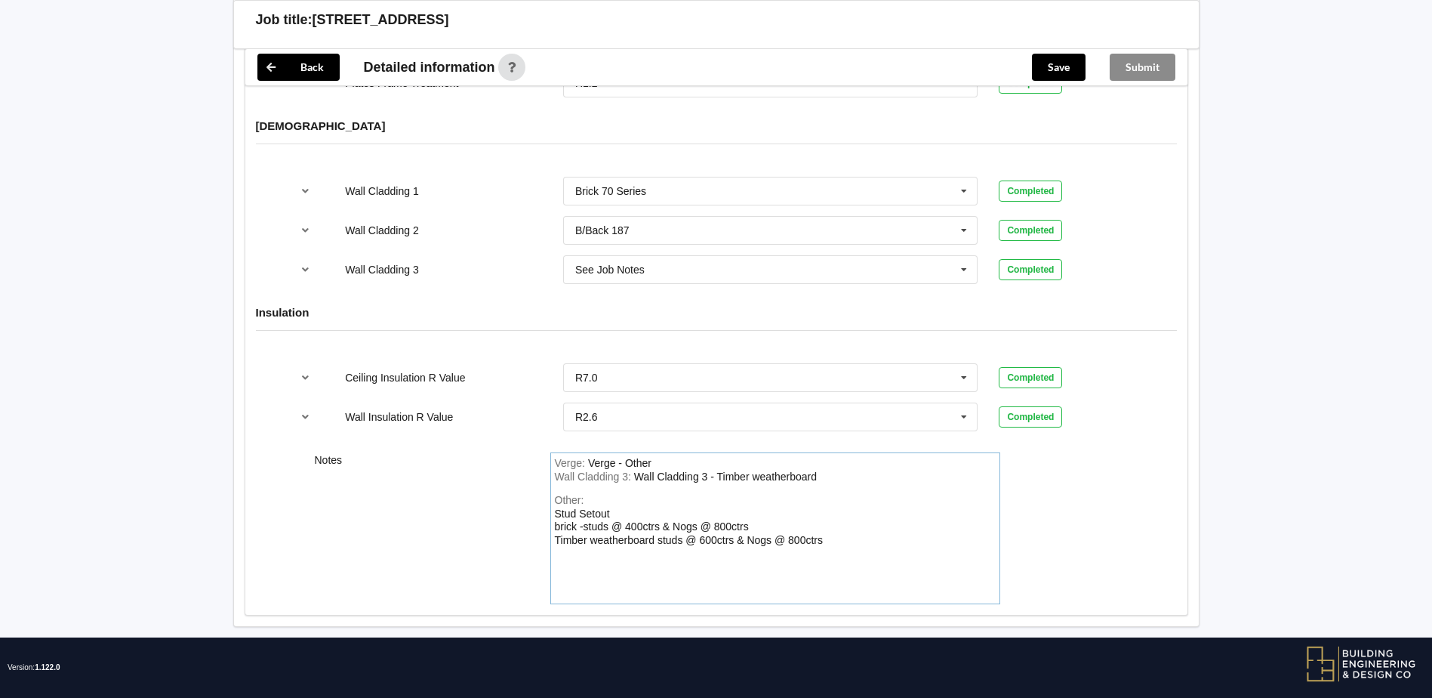
click at [846, 526] on div "Other: Stud Setout brick -studs @ 400ctrs & Nogs @ 800ctrs Timber weatherboard …" at bounding box center [775, 547] width 441 height 106
click at [674, 538] on div "Stud Setout brick -studs @ 400ctrs & Nogs @ 800ctrs Timber weatherboard studs @…" at bounding box center [689, 533] width 269 height 52
click at [555, 510] on div "Stud Setout brick -studs @ 400ctrs & Nogs @ 800ctrs Timber weatherboard studs @…" at bounding box center [689, 533] width 269 height 52
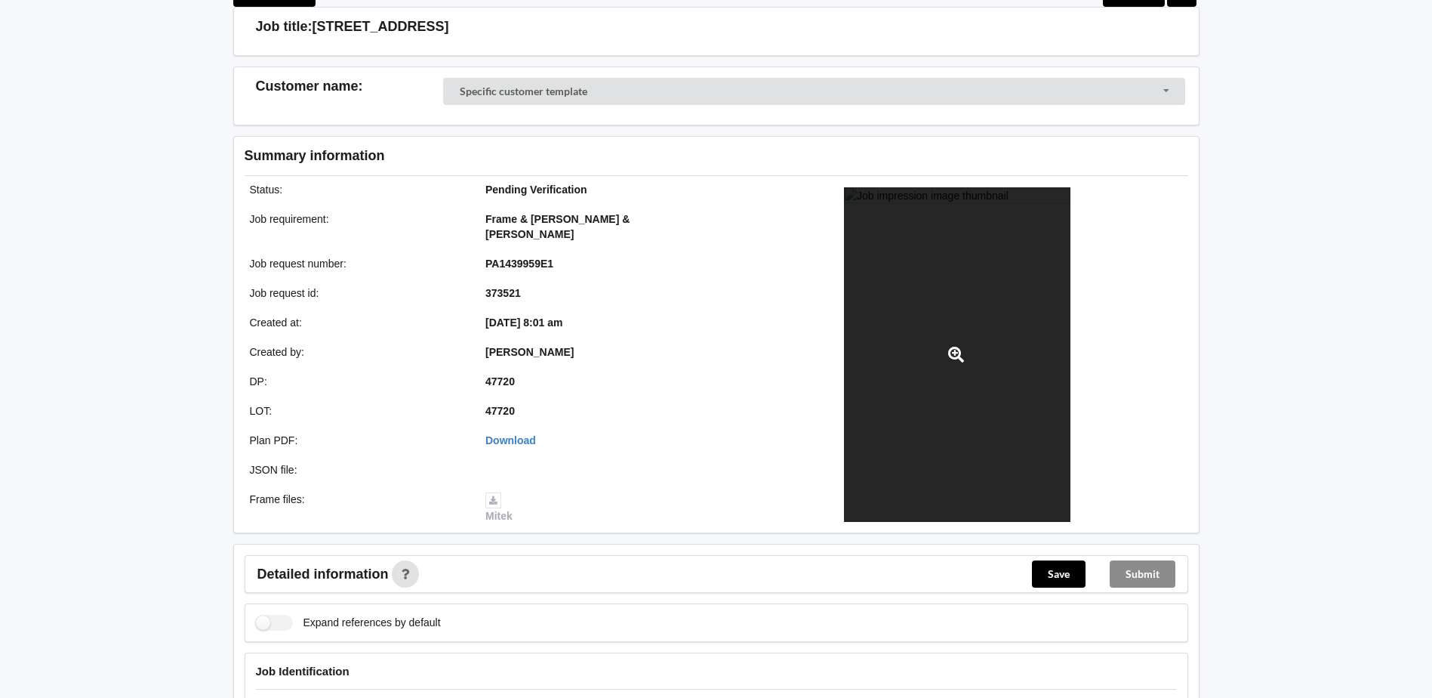
scroll to position [0, 0]
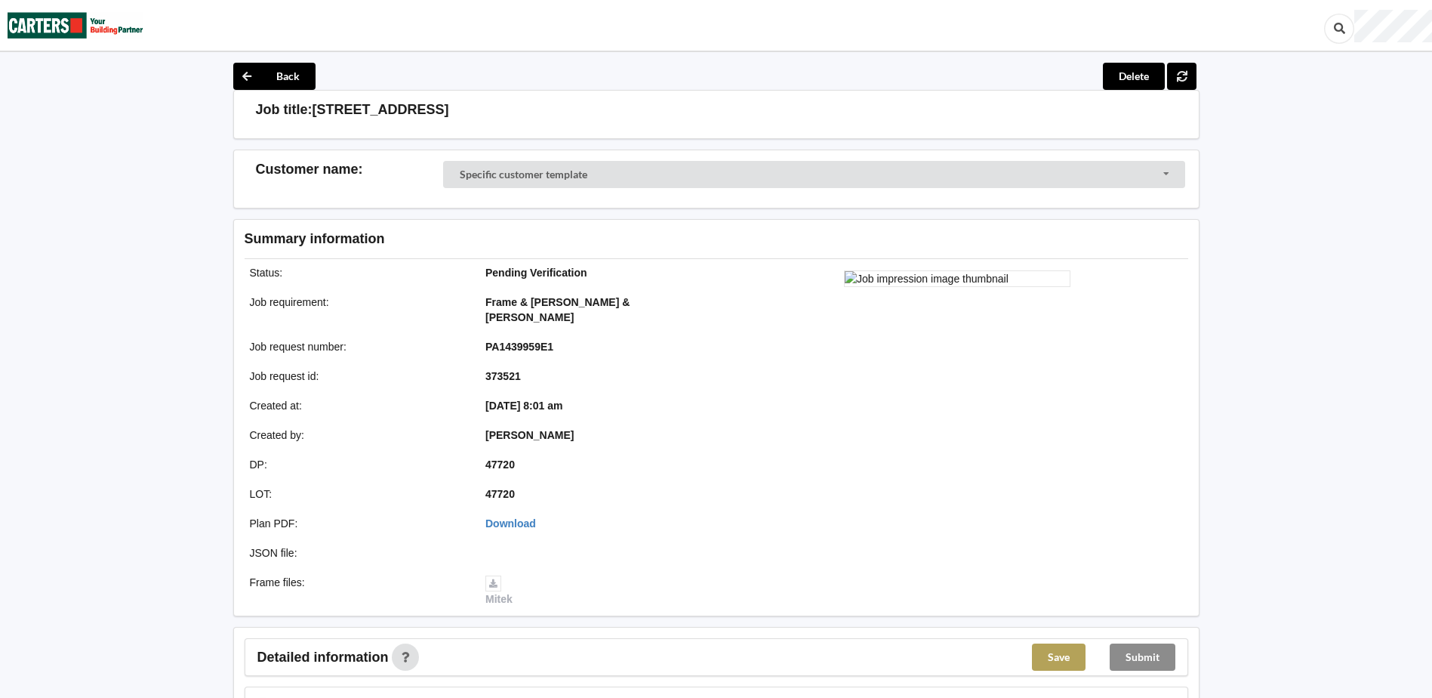
click at [1061, 643] on button "Save" at bounding box center [1059, 656] width 54 height 27
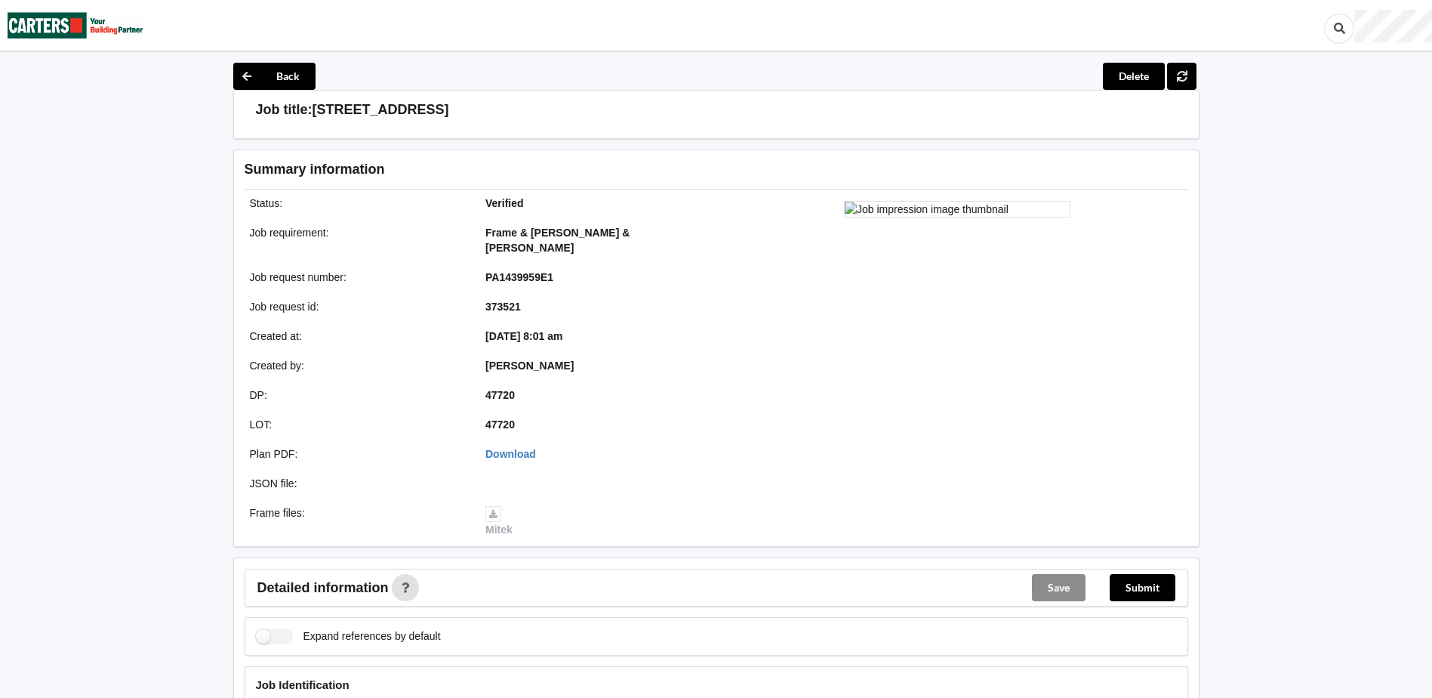
click at [1154, 639] on div "Expand references by default" at bounding box center [717, 636] width 944 height 39
click at [1151, 575] on button "Submit" at bounding box center [1143, 587] width 66 height 27
click at [273, 75] on button "Back" at bounding box center [274, 76] width 82 height 27
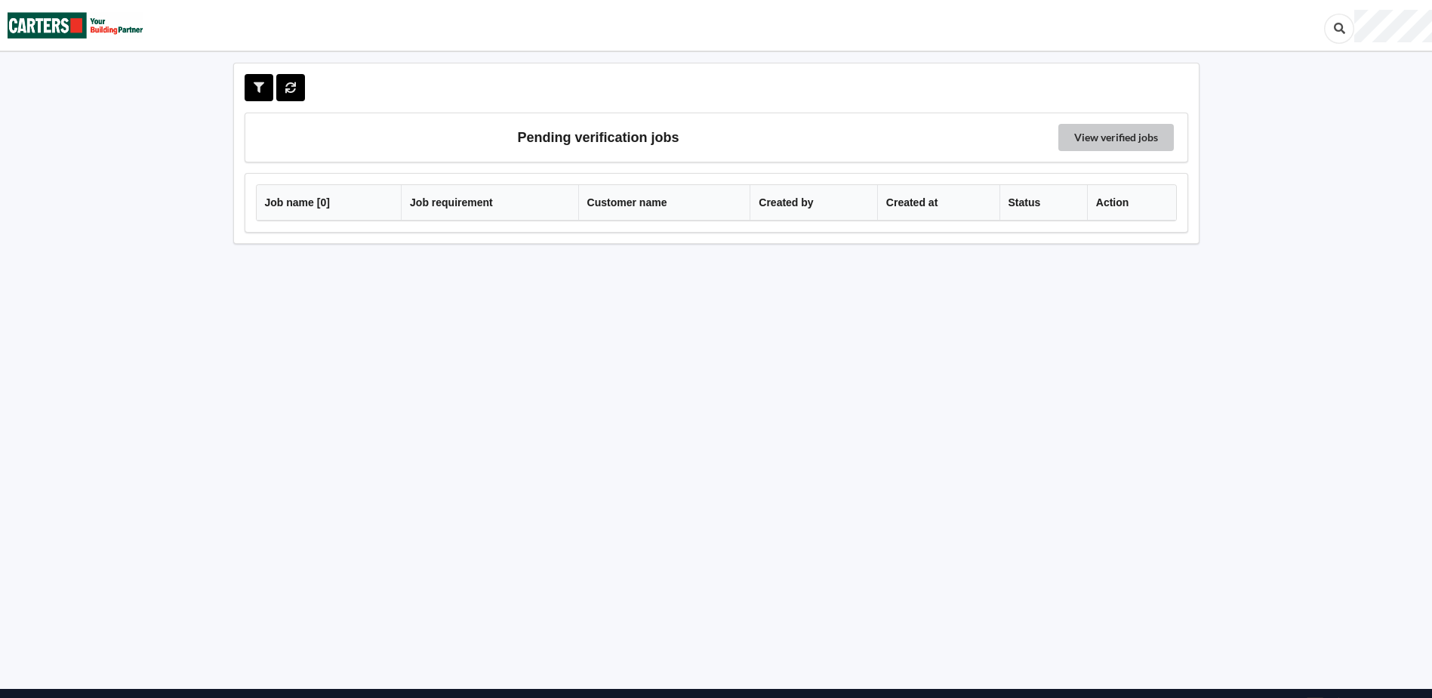
click at [1117, 135] on link "View verified jobs" at bounding box center [1116, 137] width 116 height 27
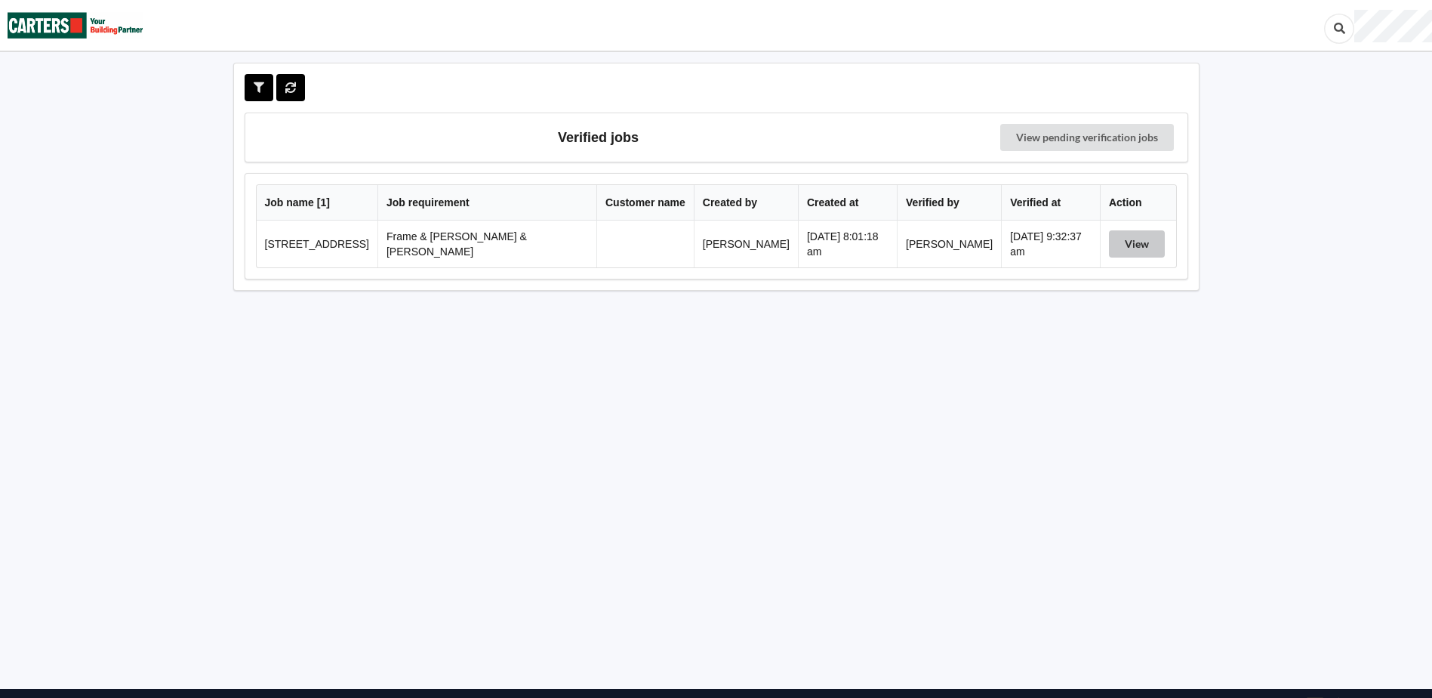
click at [1130, 236] on button "View" at bounding box center [1137, 243] width 56 height 27
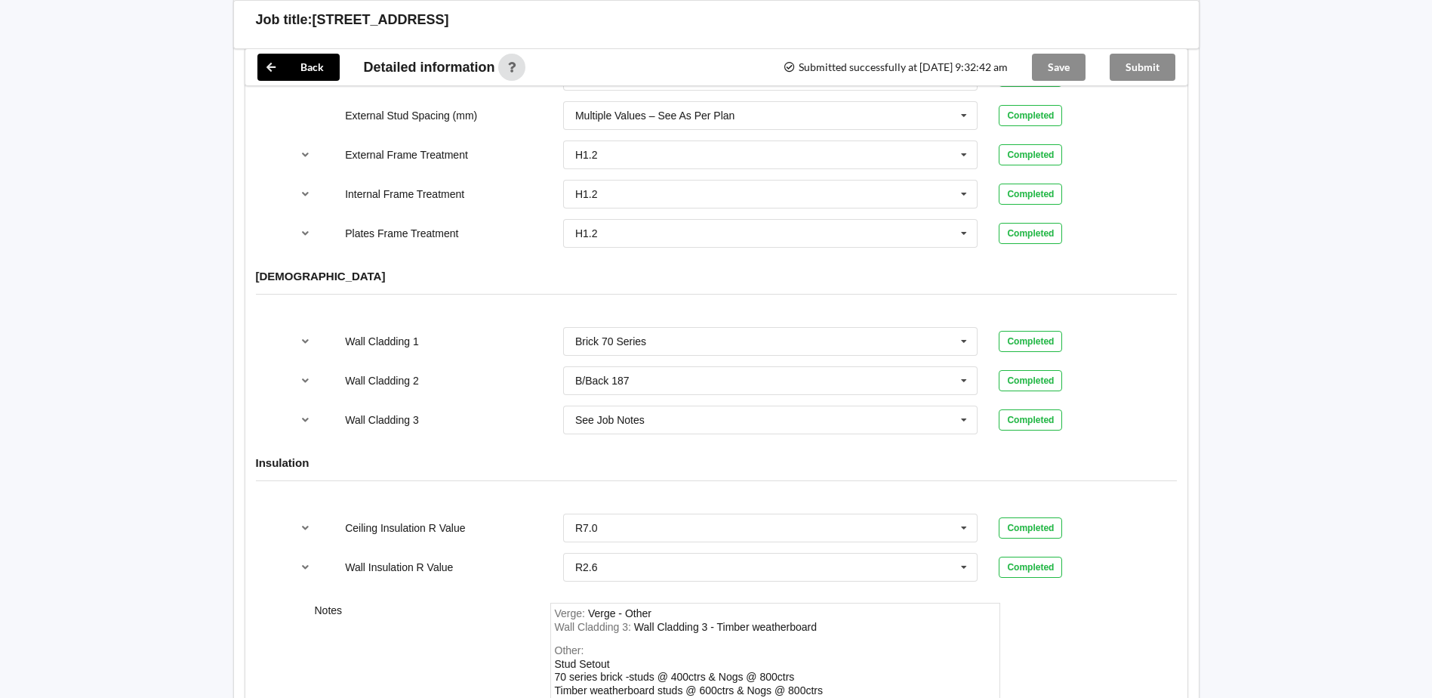
scroll to position [1674, 0]
click at [1138, 65] on div "Submit" at bounding box center [1143, 67] width 90 height 36
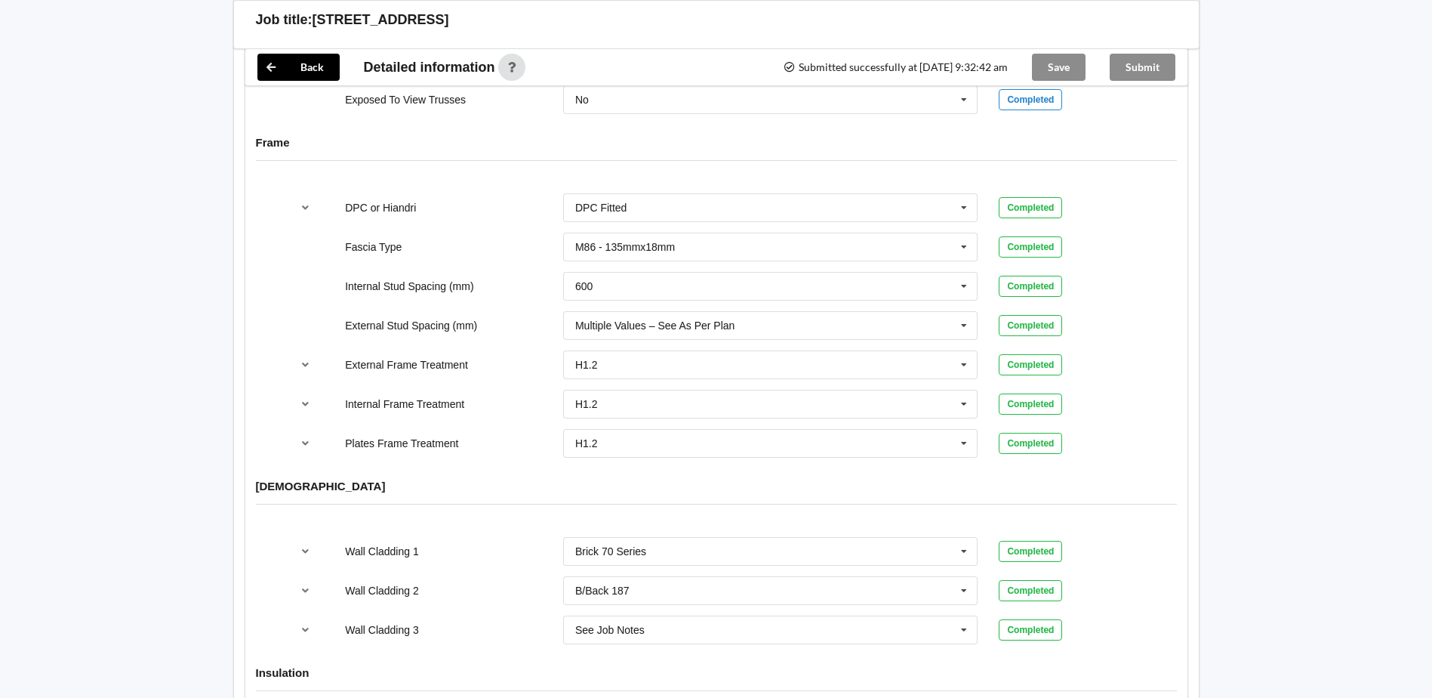
scroll to position [1373, 0]
